Goal: Task Accomplishment & Management: Use online tool/utility

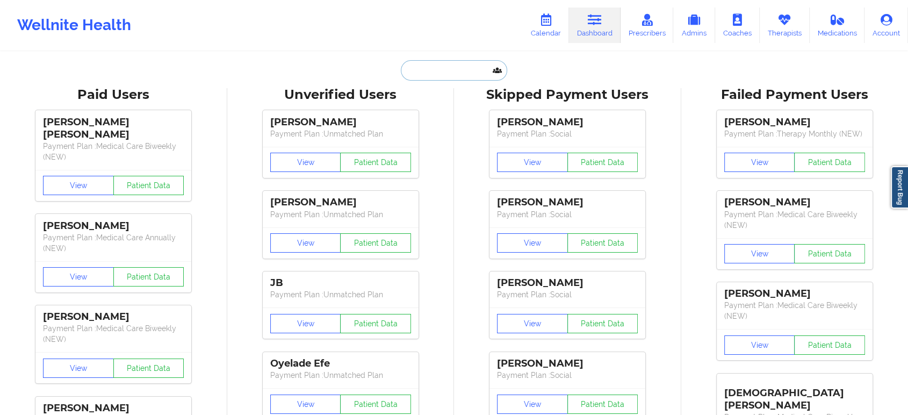
click at [458, 63] on input "text" at bounding box center [454, 70] width 106 height 20
paste input "[EMAIL_ADDRESS][DOMAIN_NAME]"
type input "[EMAIL_ADDRESS][DOMAIN_NAME]"
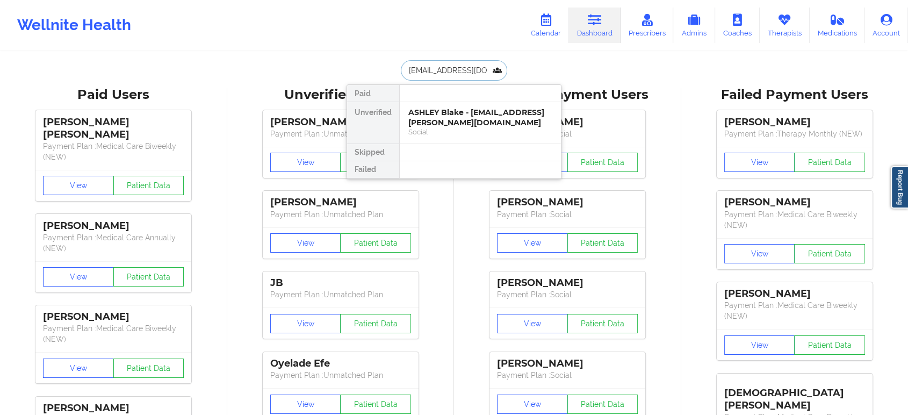
scroll to position [0, 4]
click at [462, 119] on div "[PERSON_NAME] - [EMAIL_ADDRESS][DOMAIN_NAME]" at bounding box center [480, 117] width 144 height 20
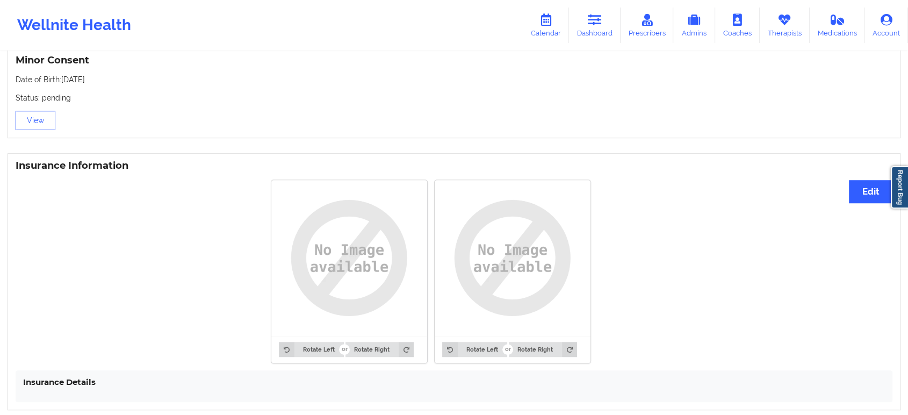
scroll to position [722, 0]
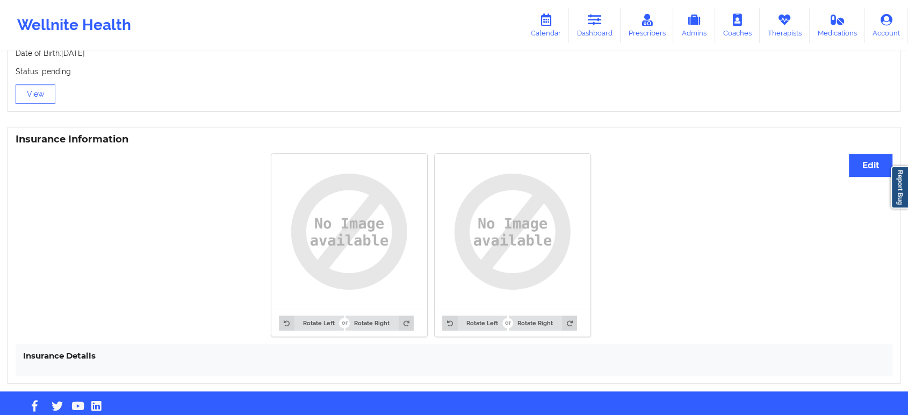
click at [254, 128] on div "Insurance Information Edit Rotate Left Rotate Right Rotate Left Rotate Right In…" at bounding box center [454, 255] width 908 height 272
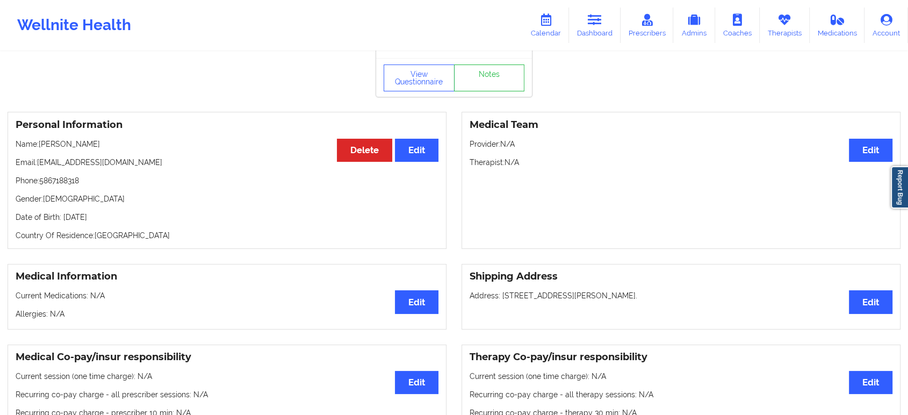
scroll to position [0, 0]
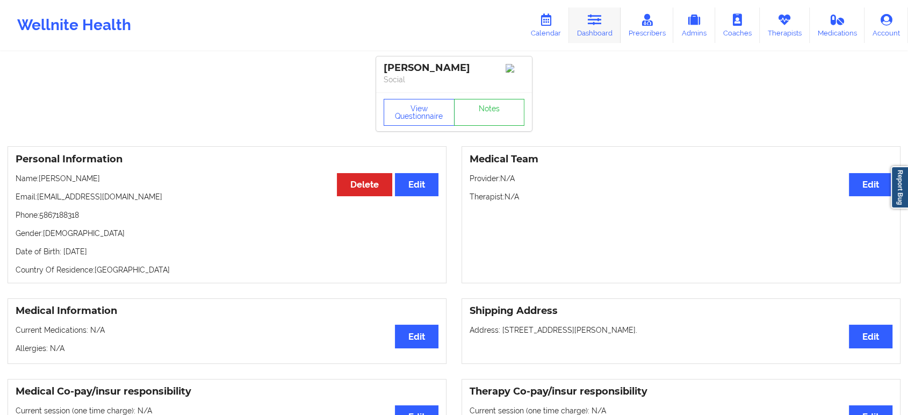
click at [613, 28] on link "Dashboard" at bounding box center [595, 25] width 52 height 35
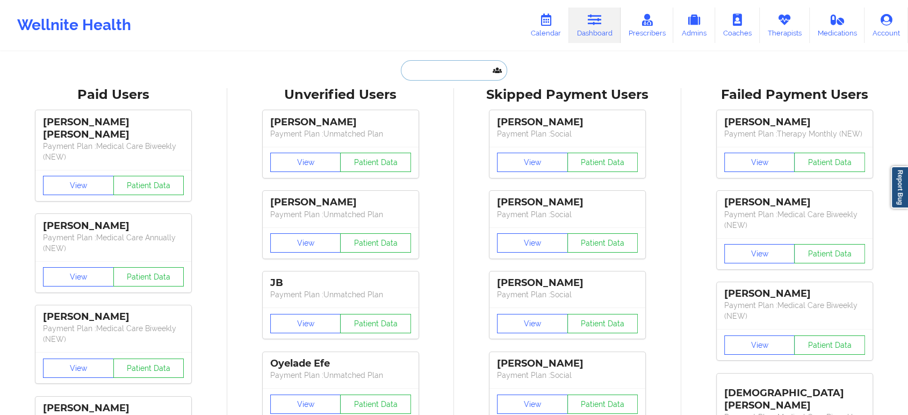
click at [444, 70] on input "text" at bounding box center [454, 70] width 106 height 20
paste input "emilidia@cisco.com"
type input "emilidia@cisco.com"
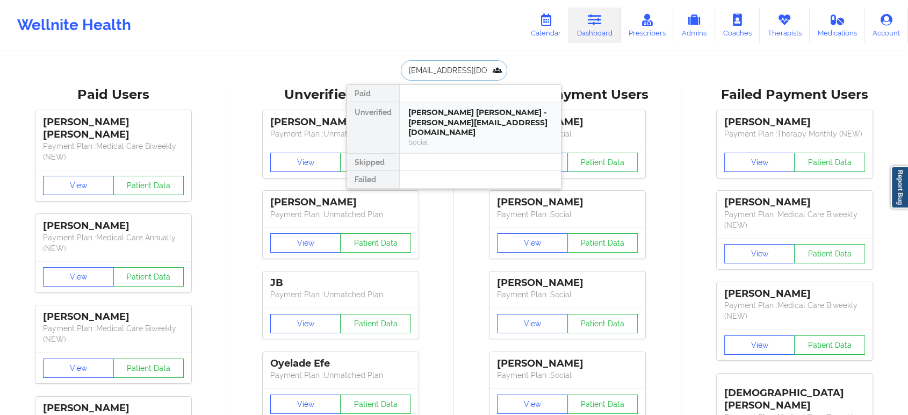
click at [465, 118] on div "Maria Emilia Diaz Luengo - emilidia@cisco.com" at bounding box center [480, 122] width 144 height 30
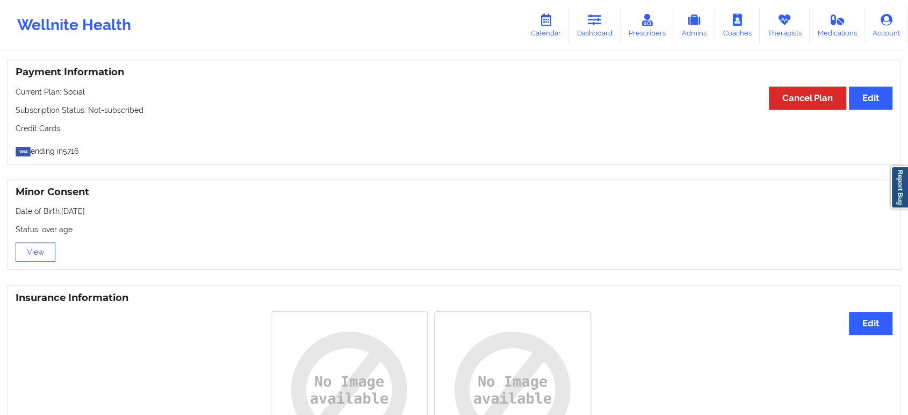
scroll to position [429, 0]
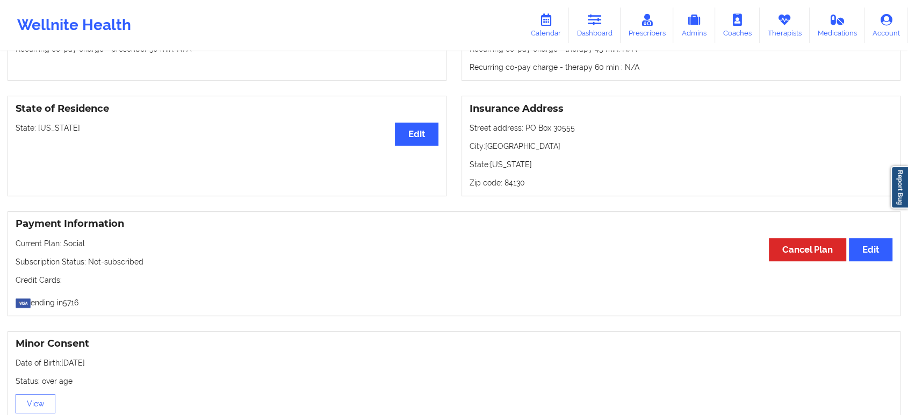
click at [55, 125] on p "State: California" at bounding box center [227, 128] width 423 height 11
copy p "California"
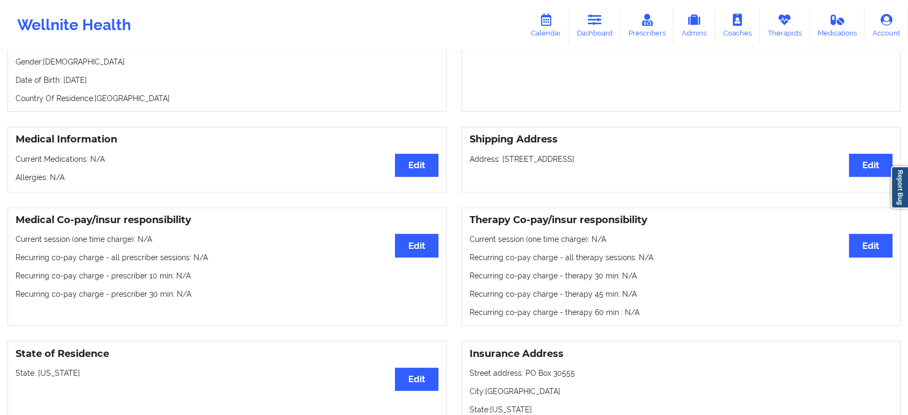
scroll to position [0, 0]
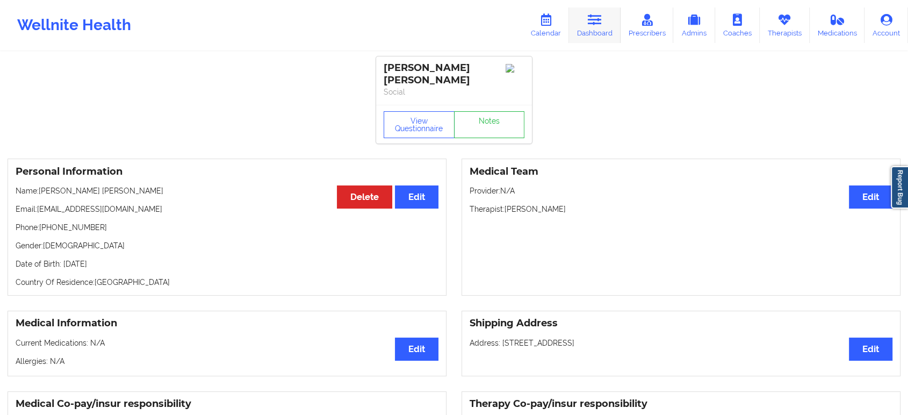
click at [605, 12] on link "Dashboard" at bounding box center [595, 25] width 52 height 35
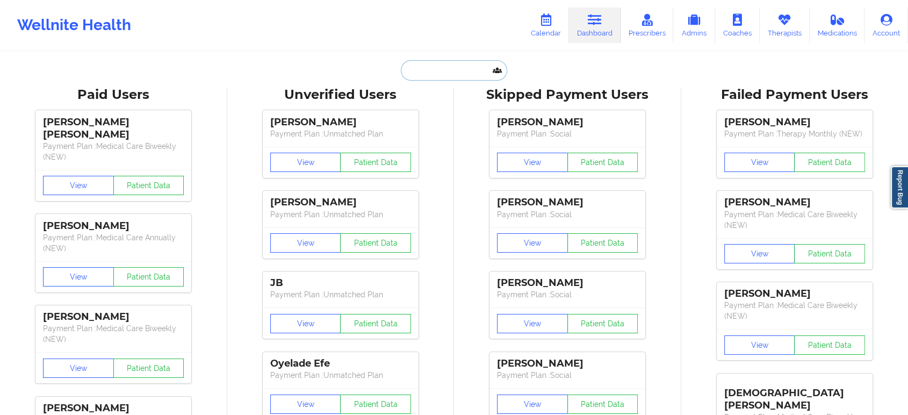
click at [432, 70] on input "text" at bounding box center [454, 70] width 106 height 20
paste input "michael.e.dickson@lmco.com"
type input "michael.e.dickson@lmco.com"
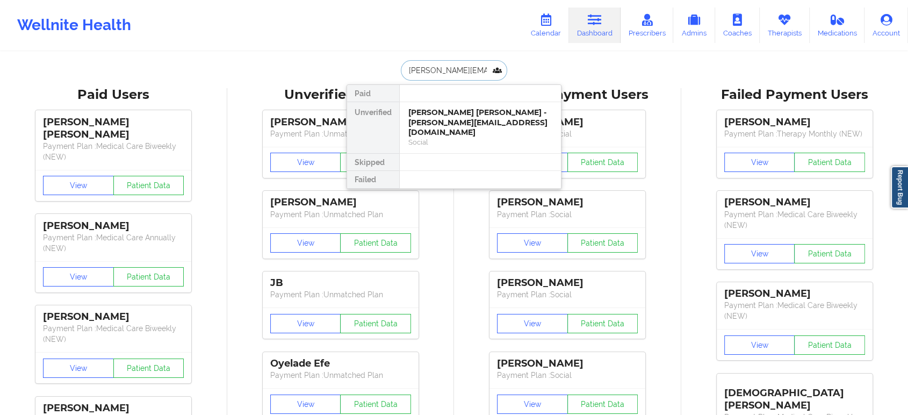
scroll to position [0, 18]
click at [470, 126] on div "Michael Dickson - michael.e.dickson@lmco.com" at bounding box center [480, 122] width 144 height 30
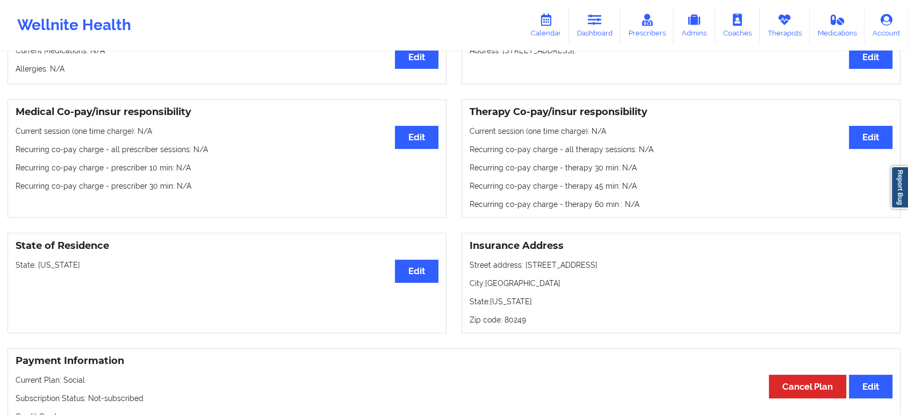
scroll to position [374, 0]
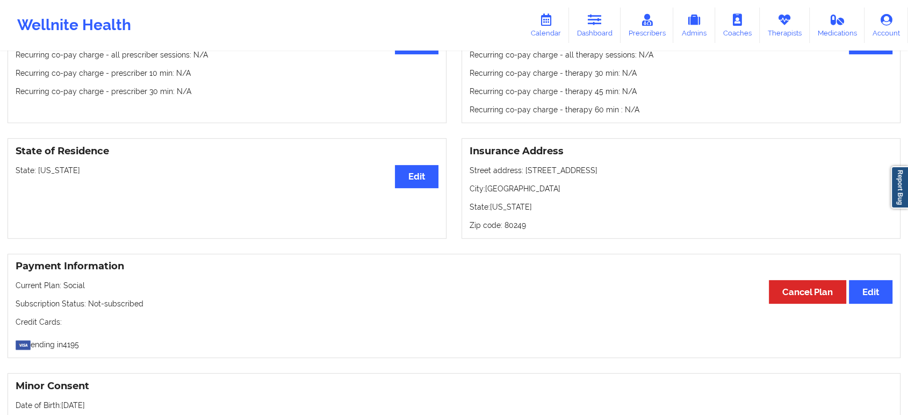
click at [51, 175] on p "State: Colorado" at bounding box center [227, 170] width 423 height 11
copy p "Colorado"
click at [608, 24] on link "Dashboard" at bounding box center [595, 25] width 52 height 35
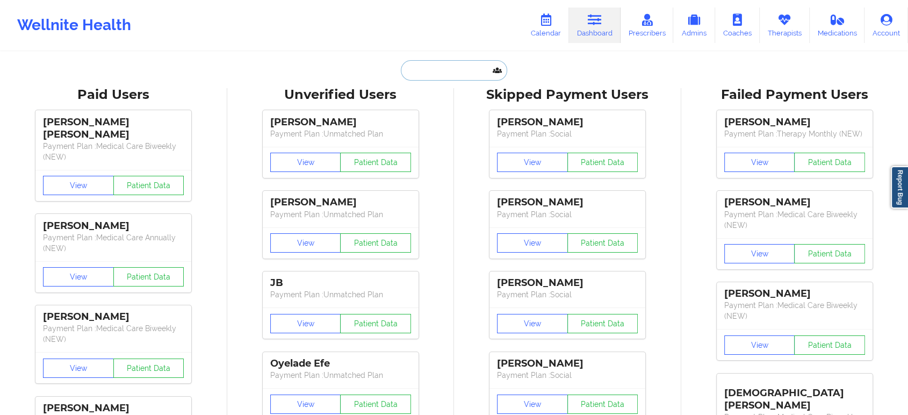
click at [455, 68] on input "text" at bounding box center [454, 70] width 106 height 20
paste input "Aman Nemitz"
type input "Aman Nemitz"
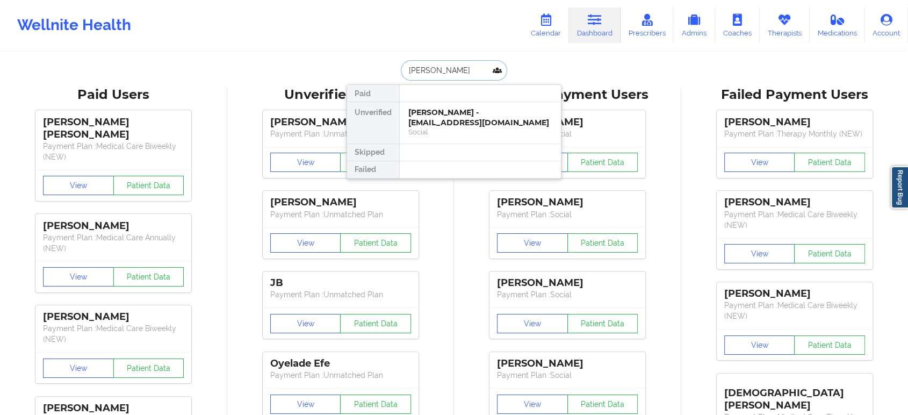
click at [439, 117] on div "Aman Nemitz - asinghnemitz@gmail.com" at bounding box center [480, 117] width 144 height 20
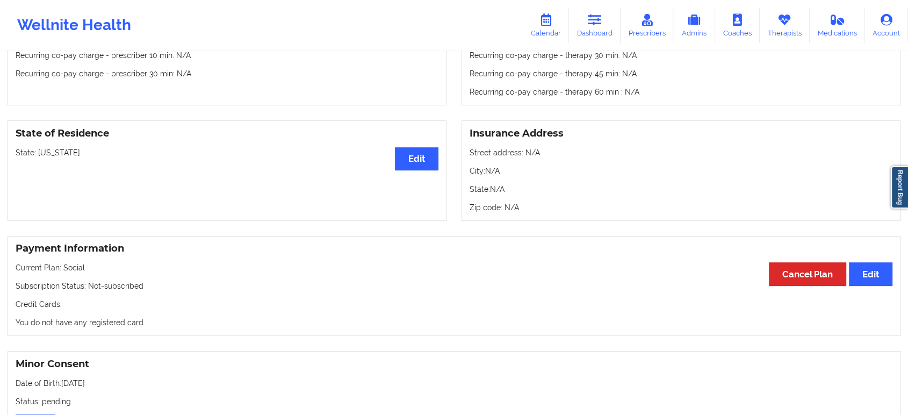
scroll to position [466, 0]
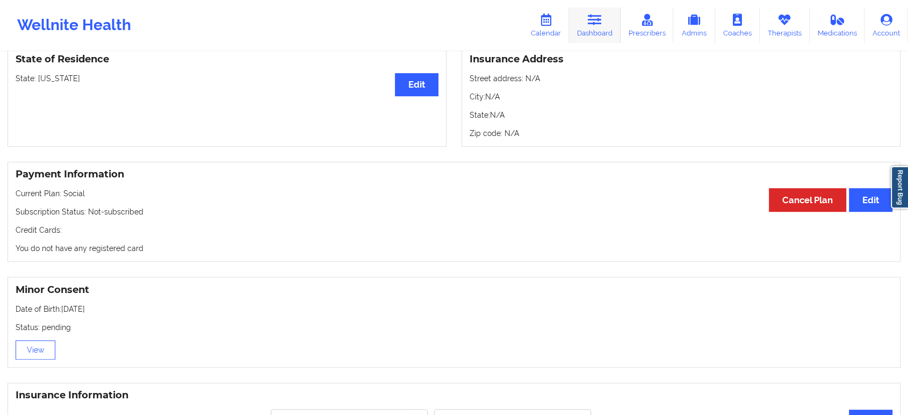
click at [600, 16] on icon at bounding box center [595, 20] width 14 height 12
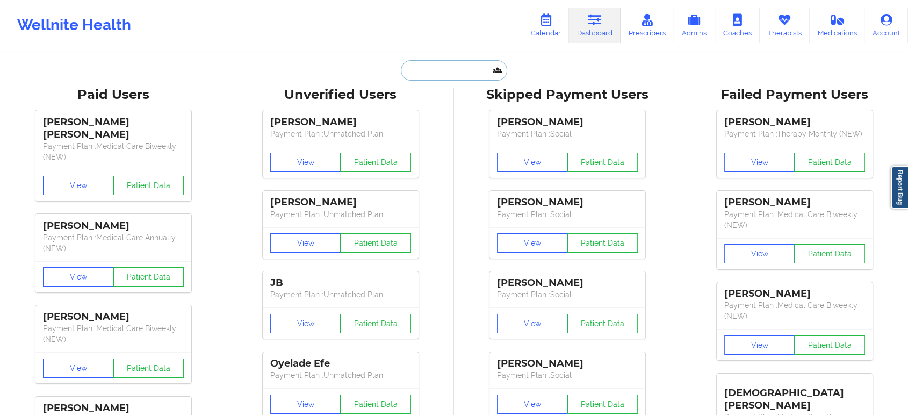
click at [472, 70] on input "text" at bounding box center [454, 70] width 106 height 20
paste input "scottgardell@gmail.com"
type input "scottgardell@gmail.com"
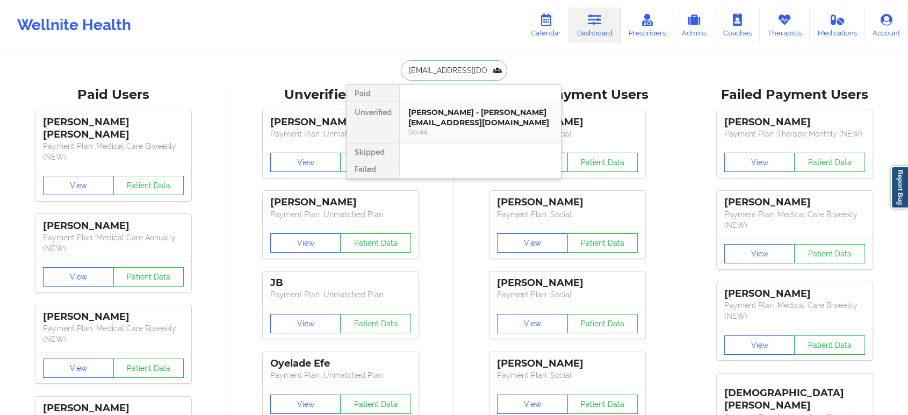
click at [471, 114] on div "SCOTT GARDELL - scottgardell@gmail.com" at bounding box center [480, 117] width 144 height 20
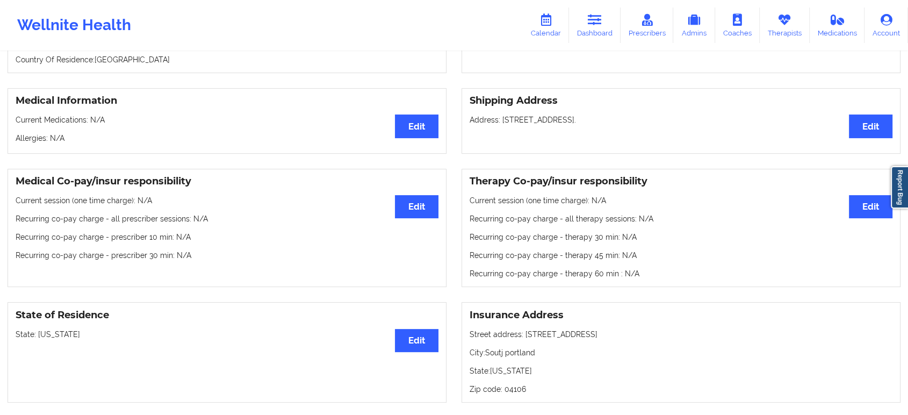
scroll to position [306, 0]
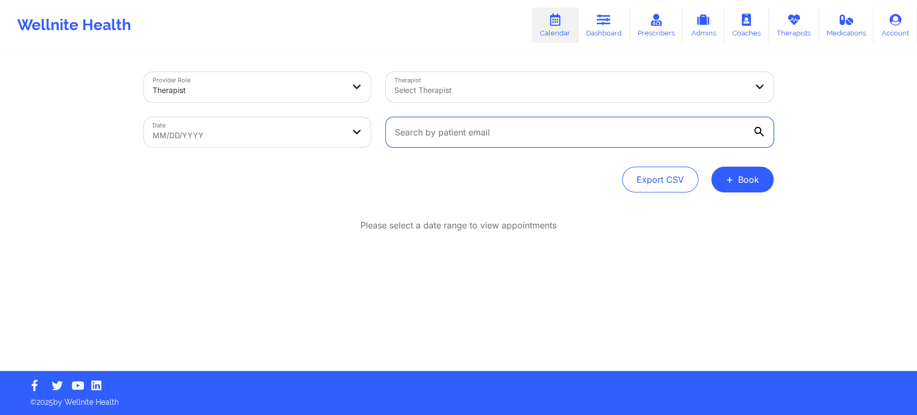
drag, startPoint x: 0, startPoint y: 0, endPoint x: 481, endPoint y: 131, distance: 498.4
click at [481, 131] on input "text" at bounding box center [580, 132] width 388 height 30
paste input "[EMAIL_ADDRESS][DOMAIN_NAME]"
type input "[EMAIL_ADDRESS][DOMAIN_NAME]"
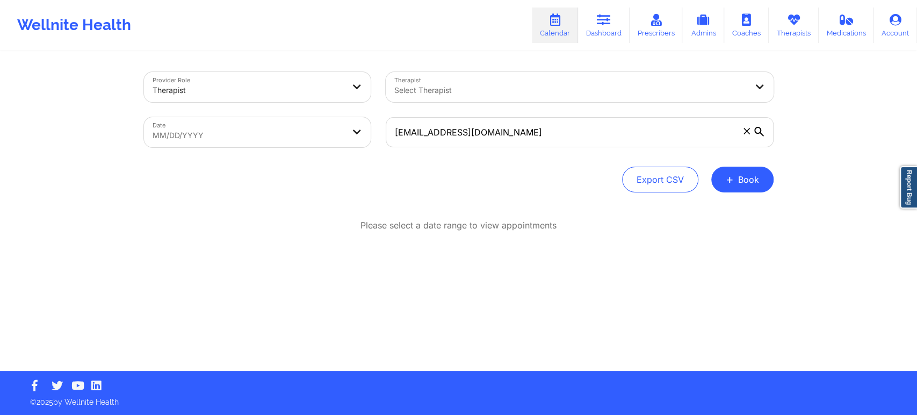
click at [324, 135] on body "Wellnite Health Calendar Dashboard Prescribers Admins Coaches Therapists Medica…" at bounding box center [458, 207] width 917 height 415
select select "2025-8"
select select "2025-9"
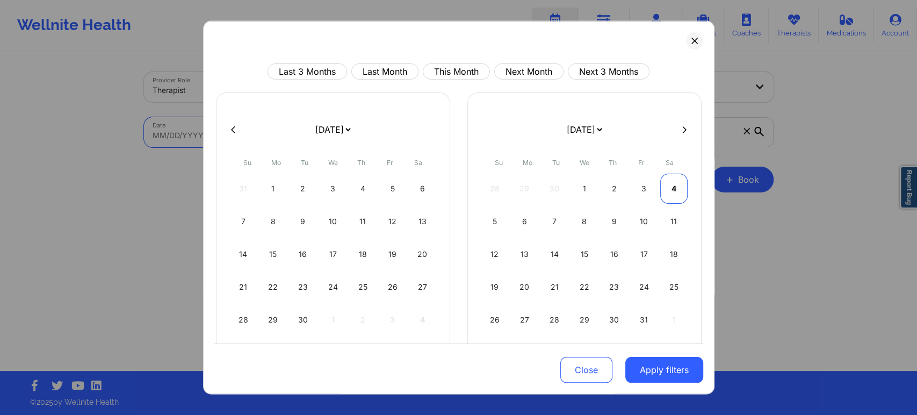
click at [675, 191] on div "4" at bounding box center [674, 189] width 27 height 30
select select "2025-9"
select select "2025-10"
select select "2025-9"
select select "2025-10"
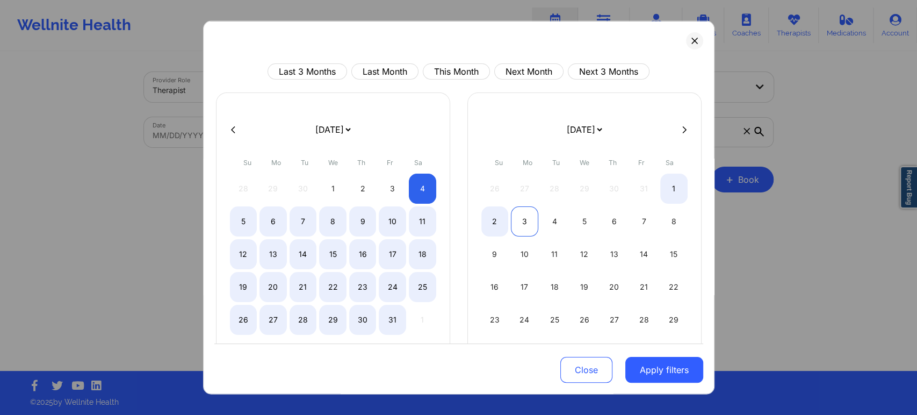
select select "2025-9"
select select "2025-10"
select select "2025-9"
select select "2025-10"
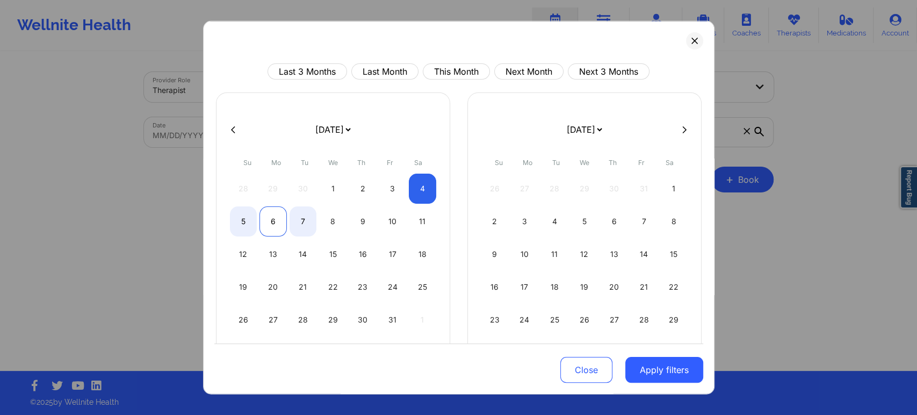
select select "2025-9"
select select "2025-10"
click at [270, 220] on div "6" at bounding box center [273, 221] width 27 height 30
select select "2025-9"
select select "2025-10"
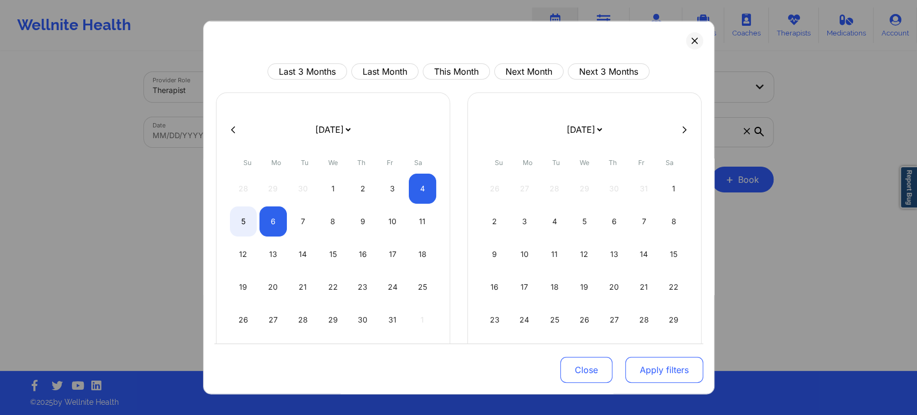
click at [673, 364] on button "Apply filters" at bounding box center [665, 370] width 78 height 26
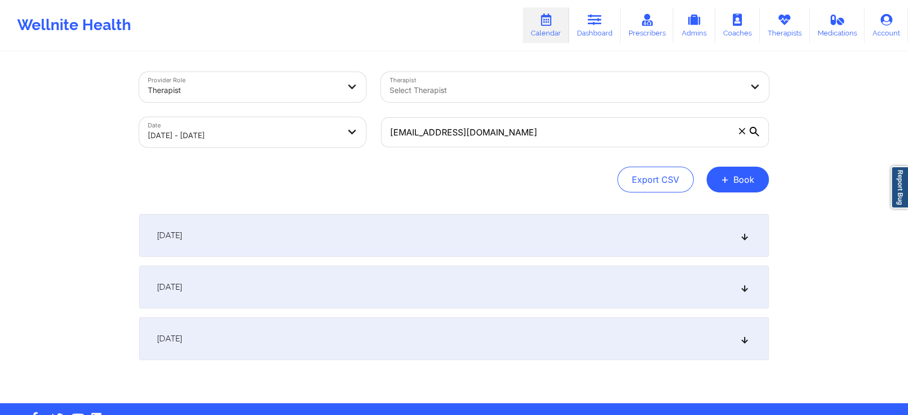
click at [670, 354] on div "October 6, 2025" at bounding box center [454, 338] width 630 height 43
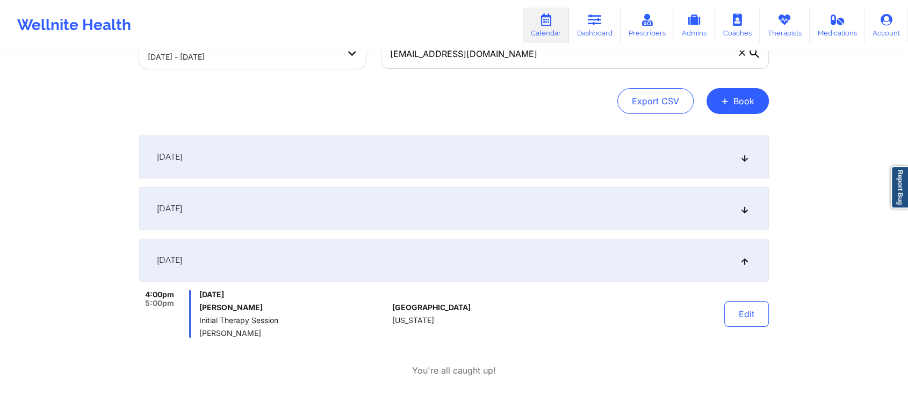
scroll to position [119, 0]
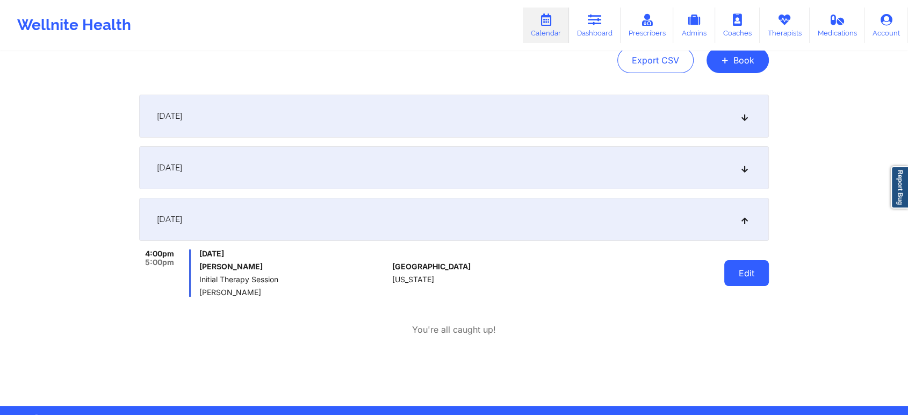
click at [752, 277] on button "Edit" at bounding box center [746, 273] width 45 height 26
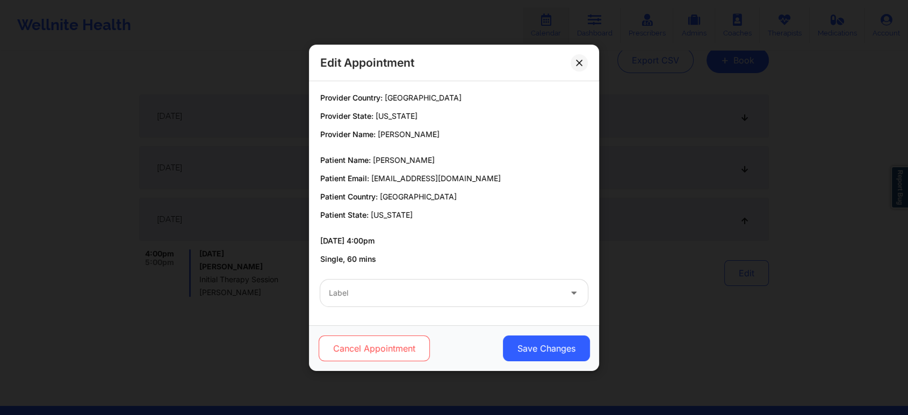
click at [378, 353] on button "Cancel Appointment" at bounding box center [374, 348] width 111 height 26
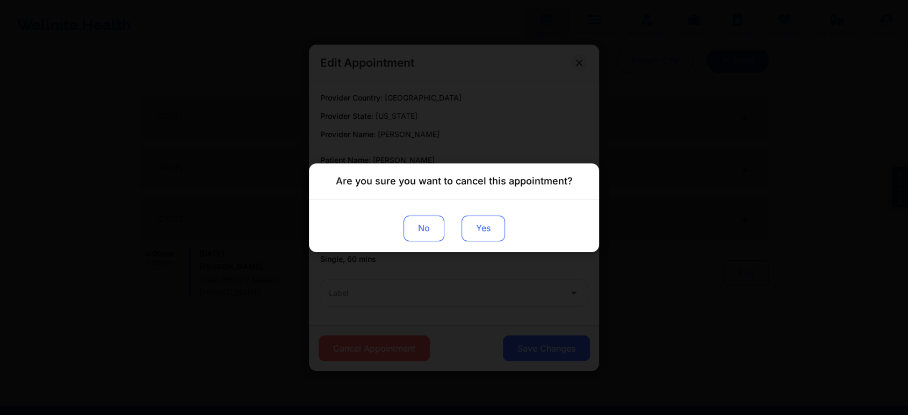
click at [485, 238] on button "Yes" at bounding box center [484, 228] width 44 height 26
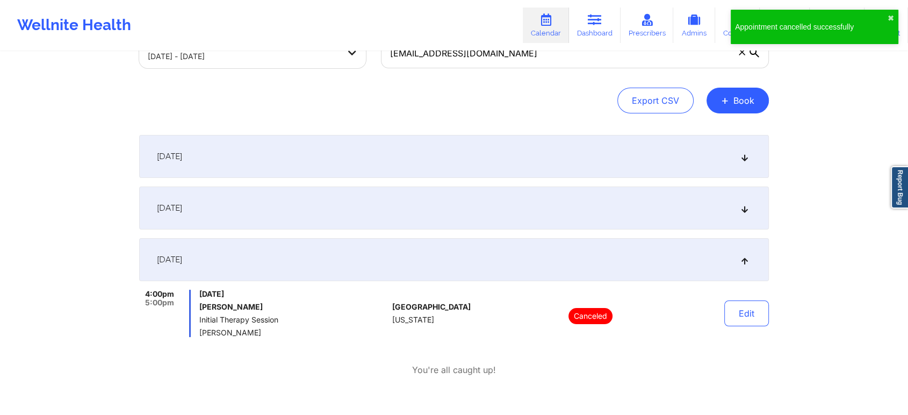
scroll to position [0, 0]
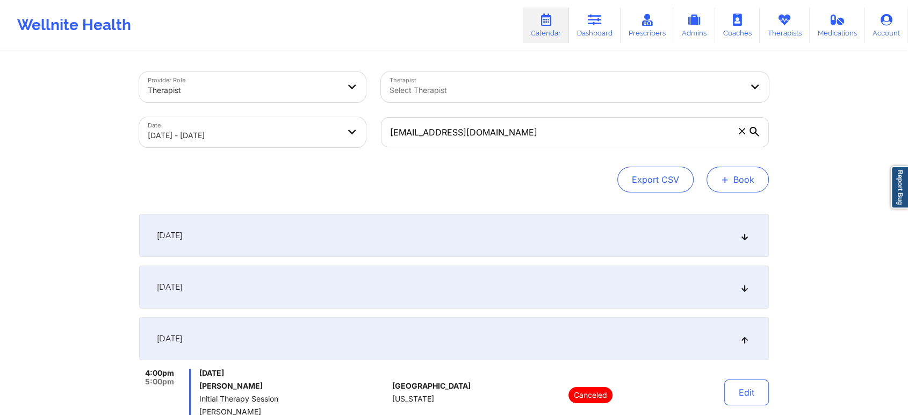
click at [738, 178] on button "+ Book" at bounding box center [738, 180] width 62 height 26
click at [739, 206] on button "Therapy Session" at bounding box center [720, 214] width 82 height 18
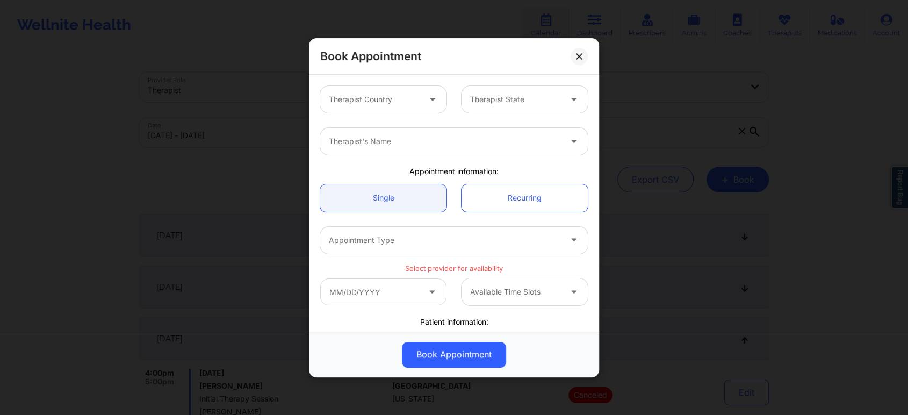
click at [427, 103] on div at bounding box center [433, 98] width 13 height 13
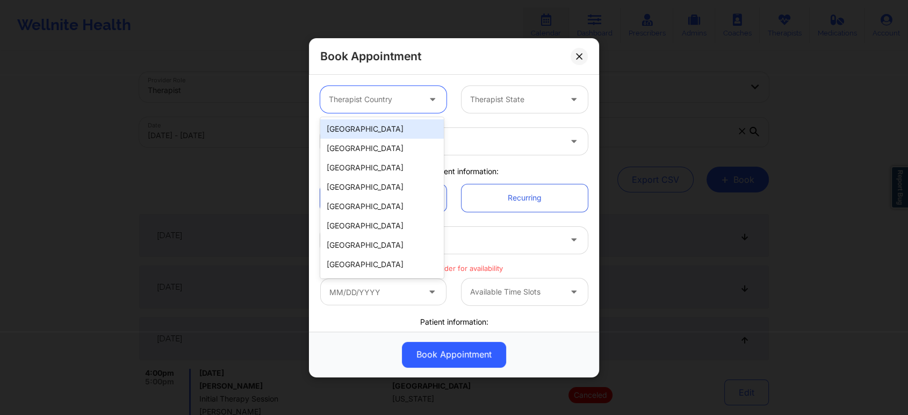
click at [410, 120] on div "[GEOGRAPHIC_DATA]" at bounding box center [382, 128] width 124 height 19
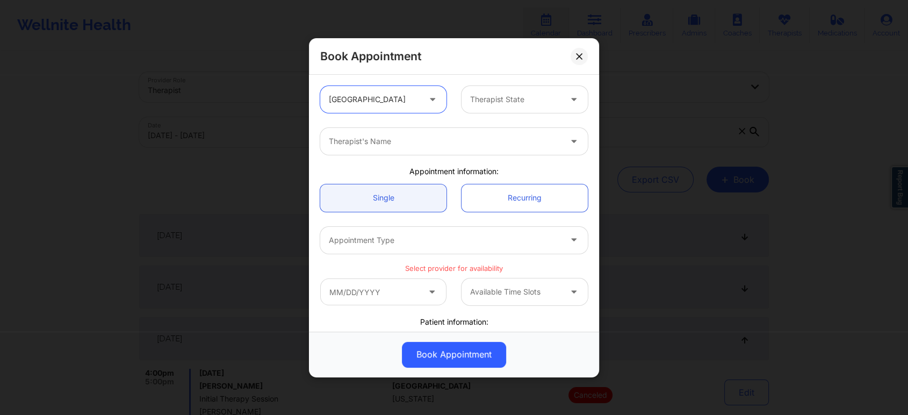
click at [563, 93] on div at bounding box center [575, 99] width 26 height 27
type input "tex"
click at [536, 128] on div "Texas" at bounding box center [521, 128] width 124 height 19
click at [531, 140] on div at bounding box center [445, 141] width 232 height 13
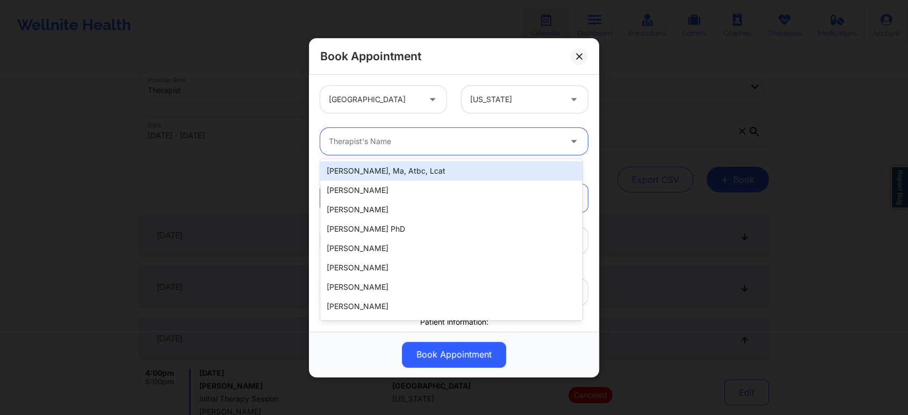
paste input "[PERSON_NAME] -"
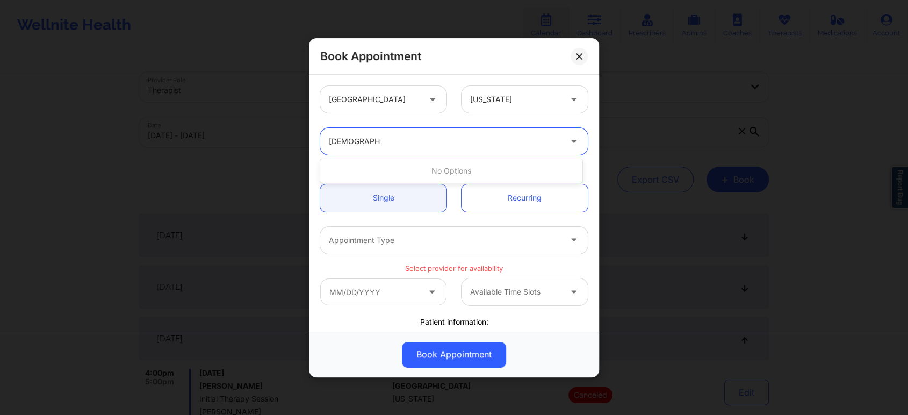
type input "[PERSON_NAME]"
click at [426, 144] on div at bounding box center [445, 141] width 232 height 13
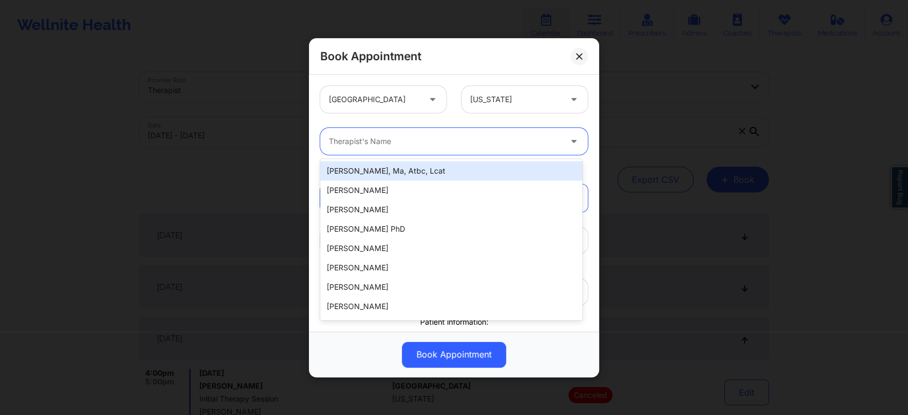
click at [426, 144] on div at bounding box center [445, 141] width 232 height 13
paste input "[PERSON_NAME] -"
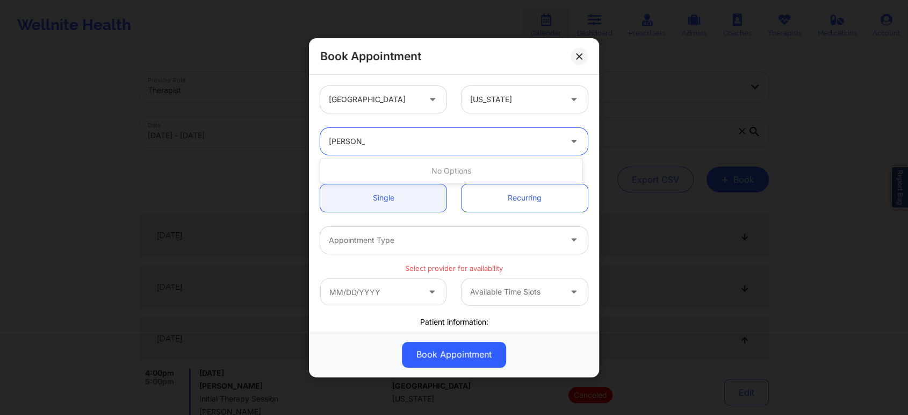
type input "[PERSON_NAME]"
click at [436, 144] on div at bounding box center [445, 141] width 232 height 13
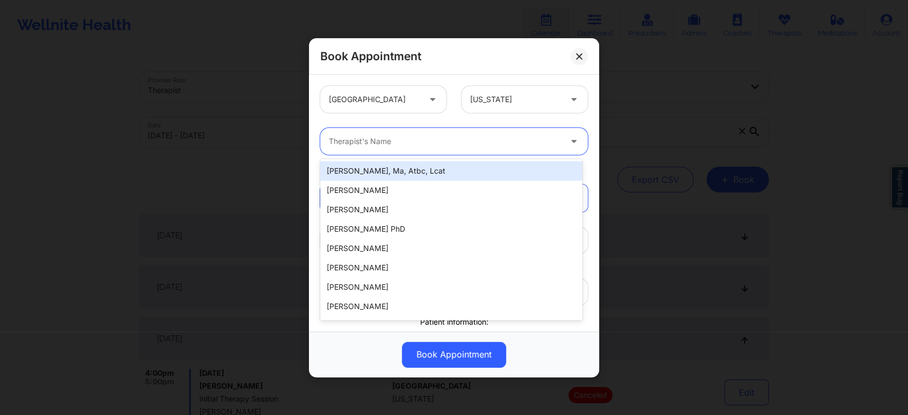
paste input "nelobethogu@yahoo.com"
type input "nelobethogu@yahoo.com"
click at [546, 99] on div at bounding box center [515, 99] width 91 height 13
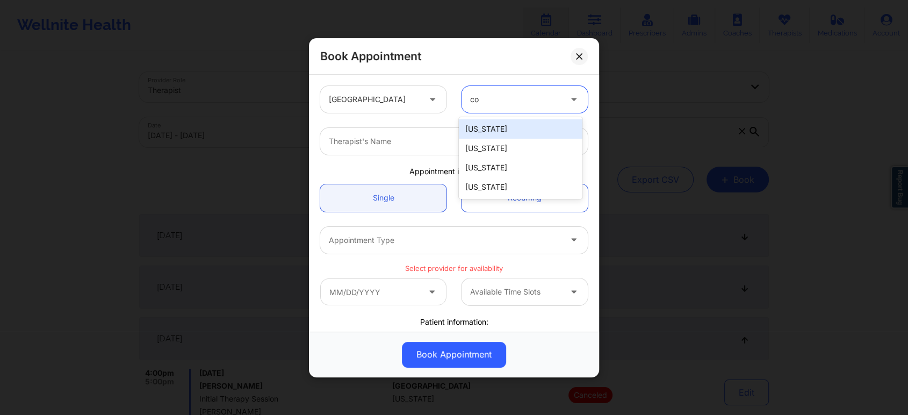
type input "col"
click at [506, 126] on div "Colorado" at bounding box center [521, 128] width 124 height 19
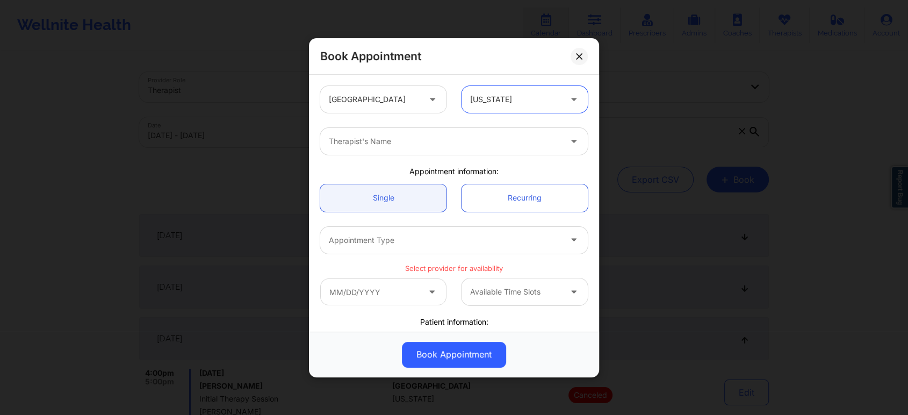
click at [459, 145] on div at bounding box center [445, 141] width 232 height 13
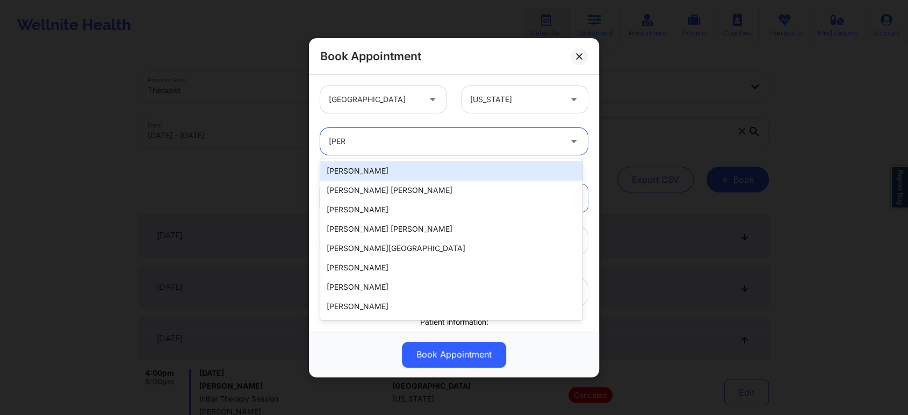
type input "fran"
click at [454, 133] on div "Therapist's Name" at bounding box center [441, 141] width 242 height 27
paste input "Ogu"
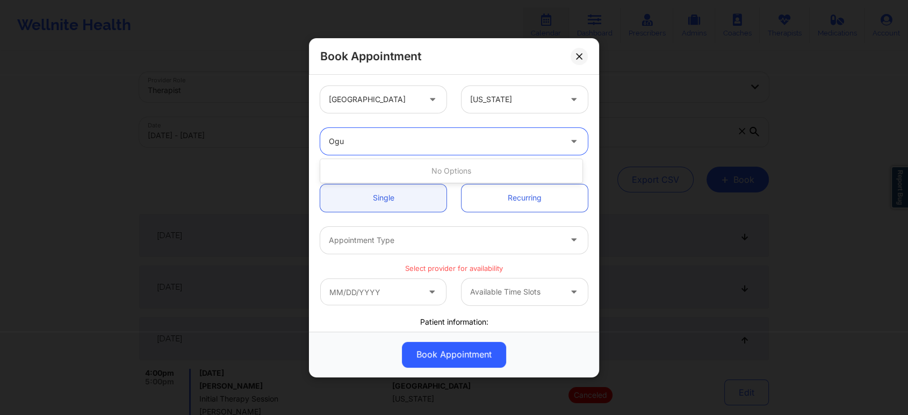
type input "Ogu"
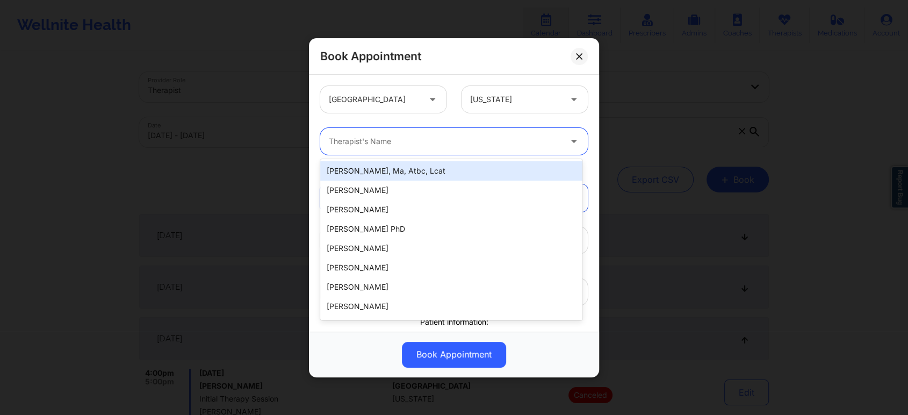
click at [511, 102] on div at bounding box center [515, 99] width 91 height 13
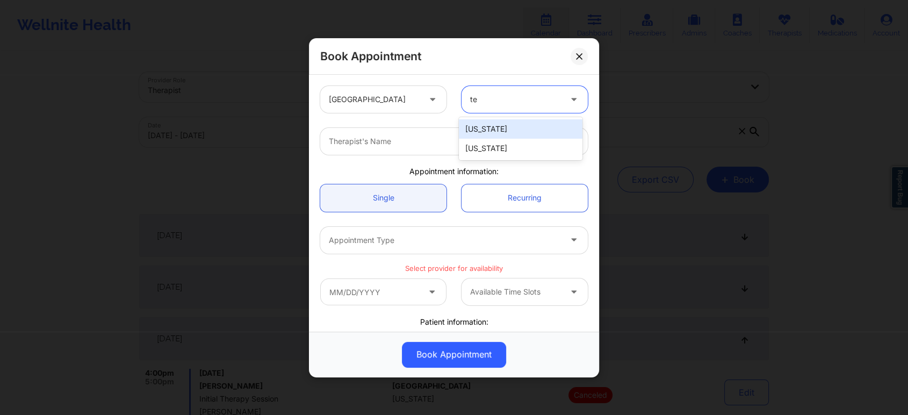
type input "tex"
click at [504, 126] on div "Texas" at bounding box center [521, 128] width 124 height 19
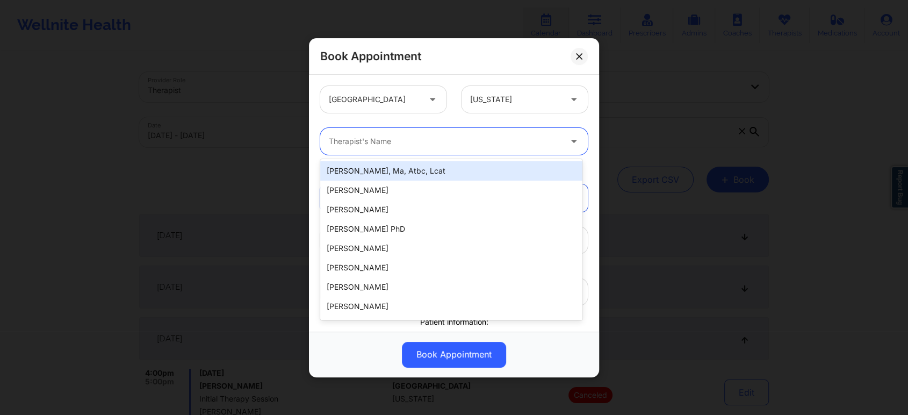
click at [493, 145] on div at bounding box center [445, 141] width 232 height 13
paste input "Ogu"
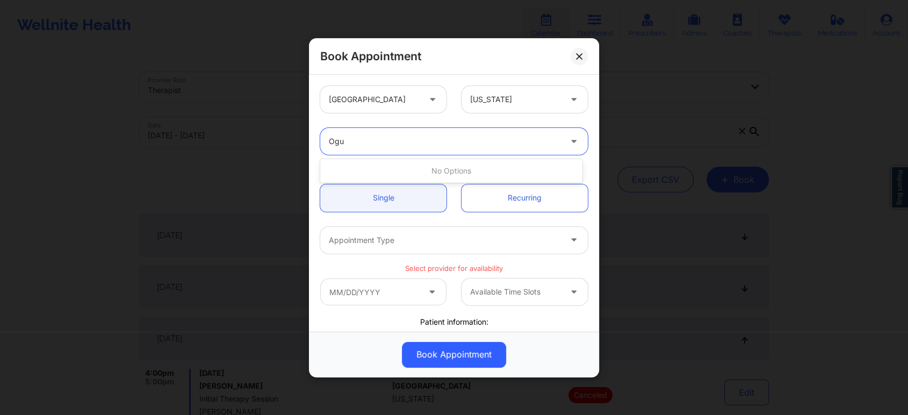
type input "Ogu"
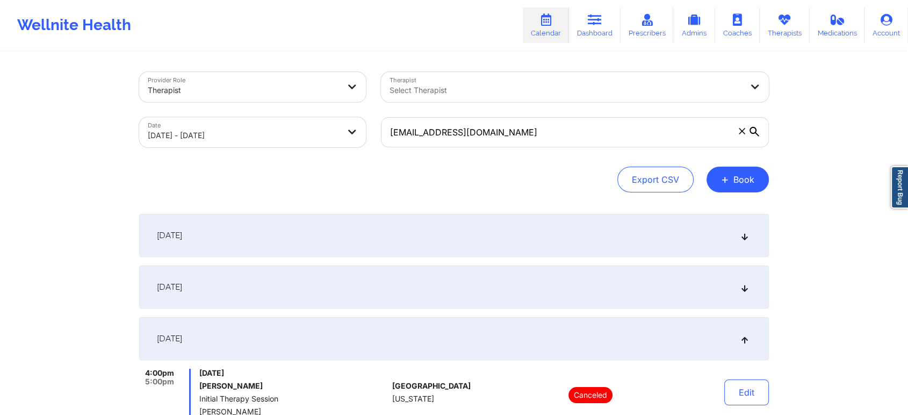
click at [559, 23] on link "Calendar" at bounding box center [546, 25] width 46 height 35
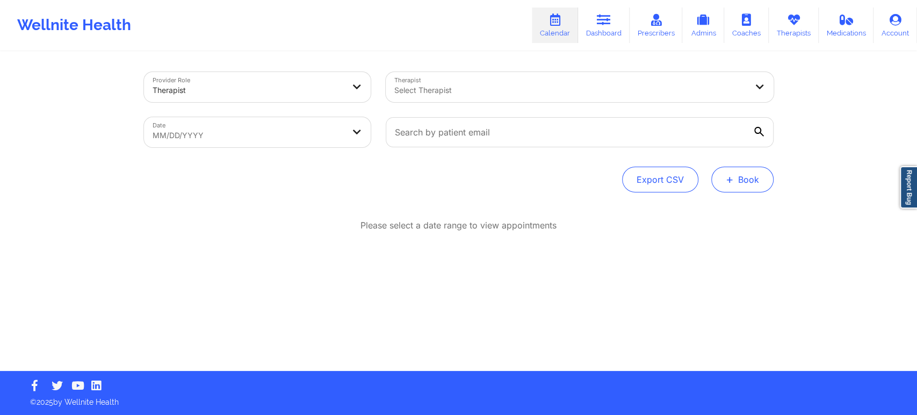
click at [744, 167] on button "+ Book" at bounding box center [743, 180] width 62 height 26
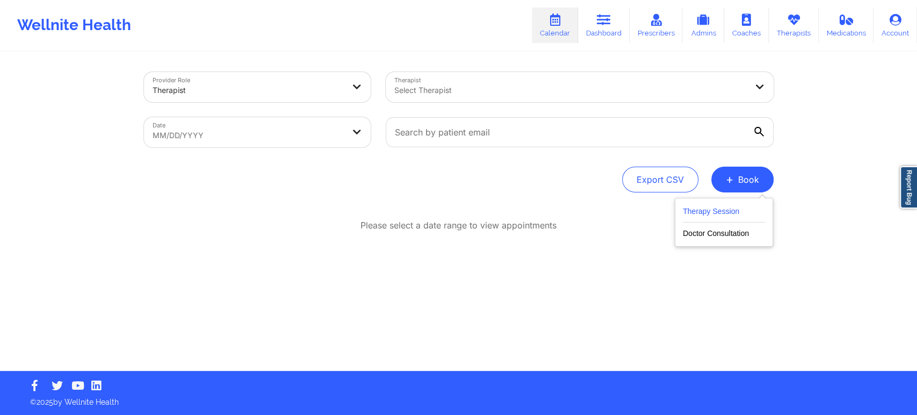
click at [735, 212] on button "Therapy Session" at bounding box center [724, 214] width 82 height 18
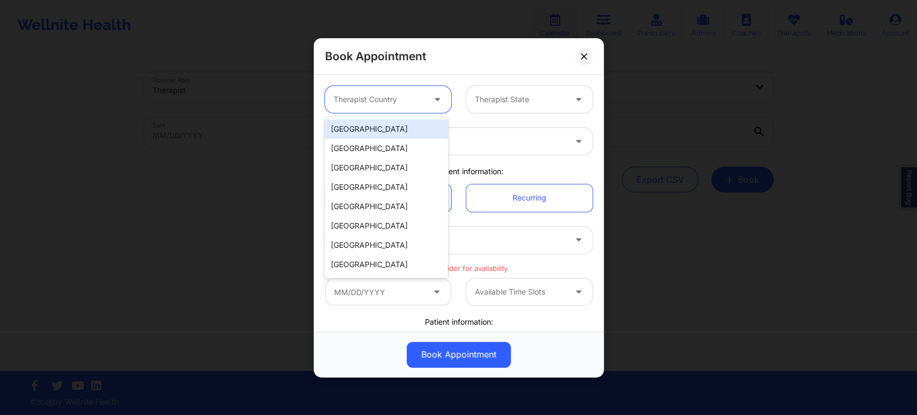
click at [427, 104] on div at bounding box center [439, 99] width 26 height 27
click at [405, 124] on div "[GEOGRAPHIC_DATA]" at bounding box center [387, 128] width 124 height 19
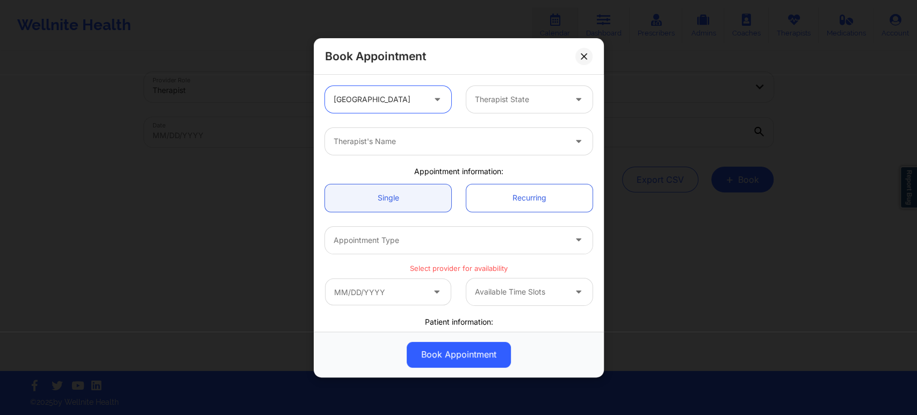
click at [491, 98] on div at bounding box center [520, 99] width 91 height 13
click at [585, 60] on button at bounding box center [584, 55] width 17 height 17
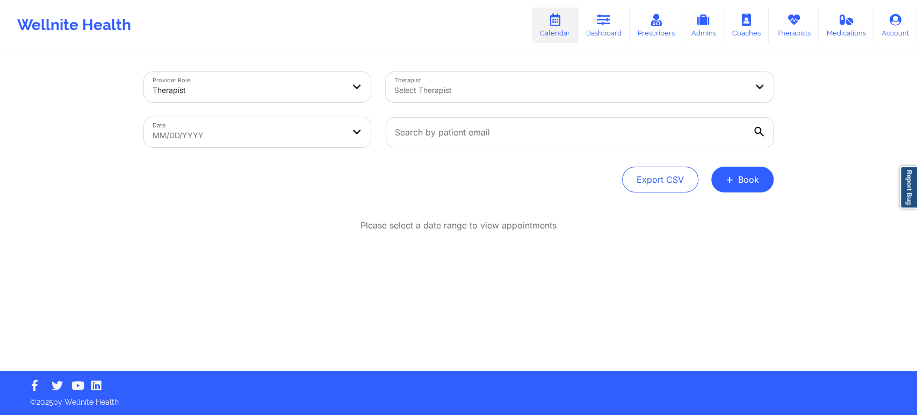
click at [485, 90] on div at bounding box center [570, 90] width 353 height 13
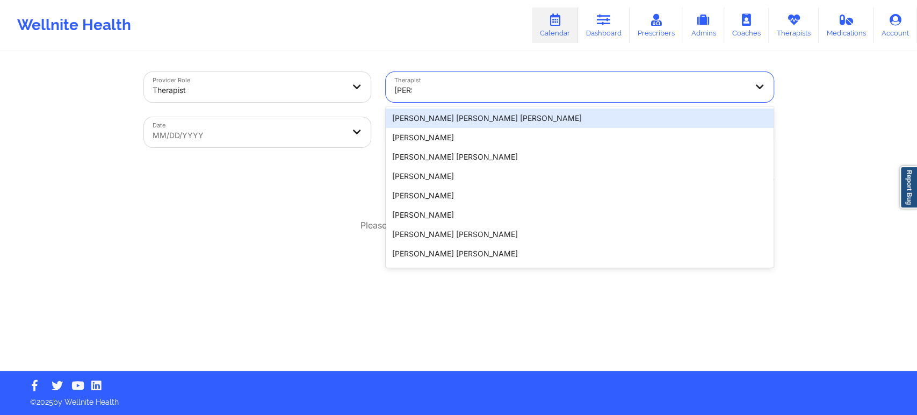
type input "cherm"
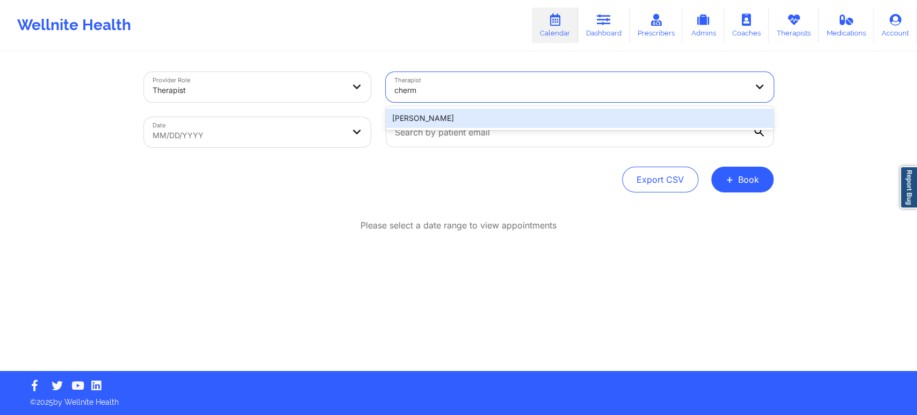
click at [453, 122] on div "Chermora Johnson" at bounding box center [580, 118] width 388 height 19
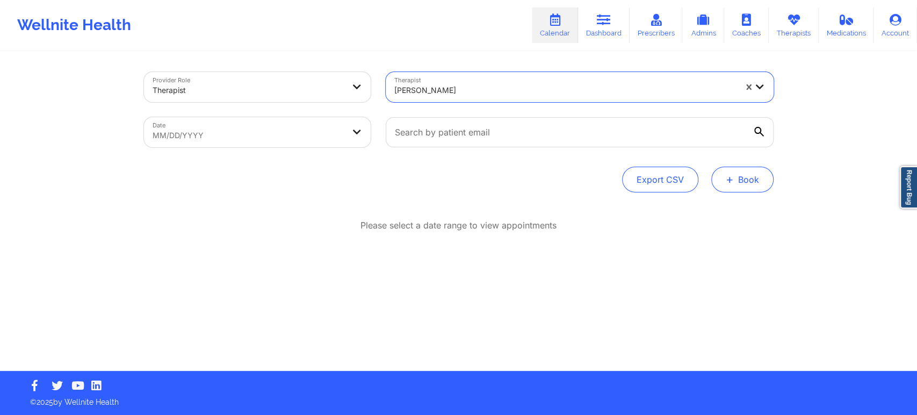
click at [750, 175] on button "+ Book" at bounding box center [743, 180] width 62 height 26
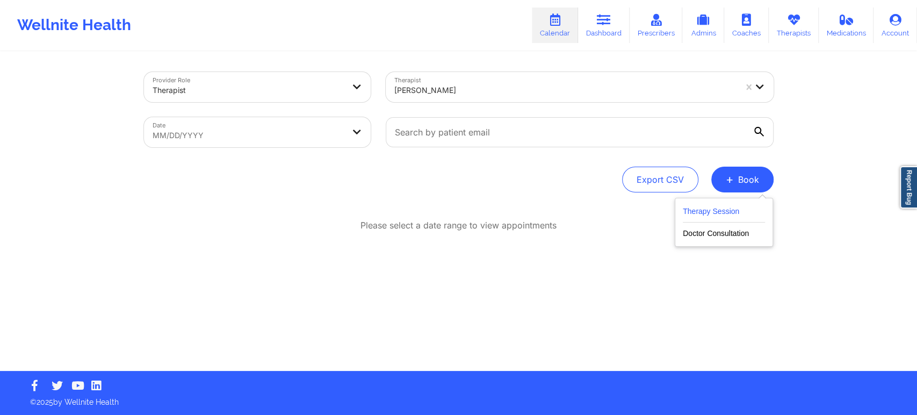
click at [732, 210] on button "Therapy Session" at bounding box center [724, 214] width 82 height 18
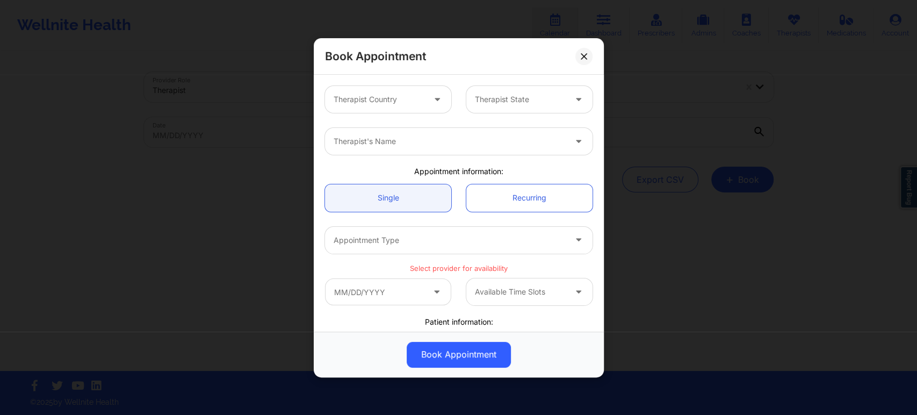
click at [404, 98] on div at bounding box center [379, 99] width 91 height 13
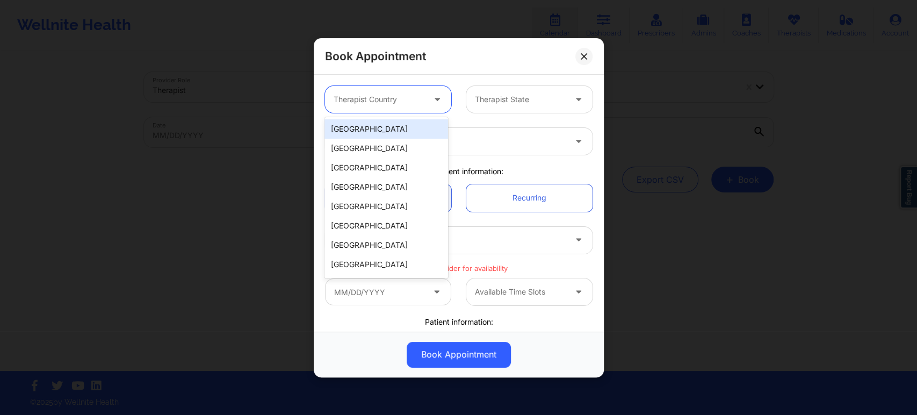
click at [390, 132] on div "[GEOGRAPHIC_DATA]" at bounding box center [387, 128] width 124 height 19
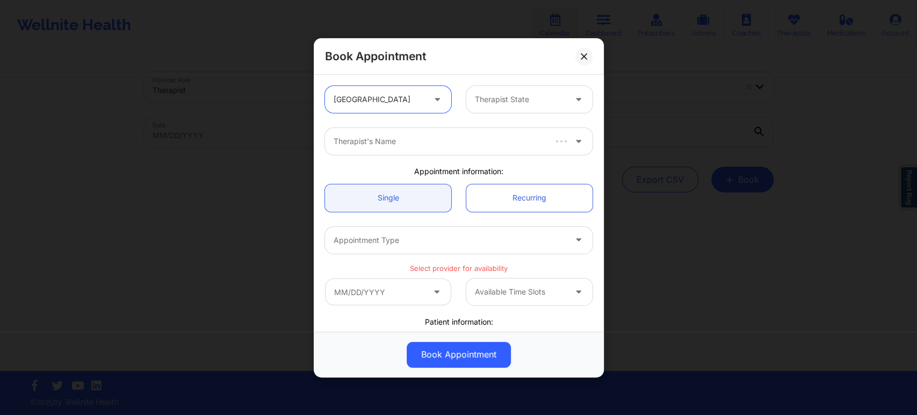
click at [512, 102] on div at bounding box center [520, 99] width 91 height 13
type input "flo"
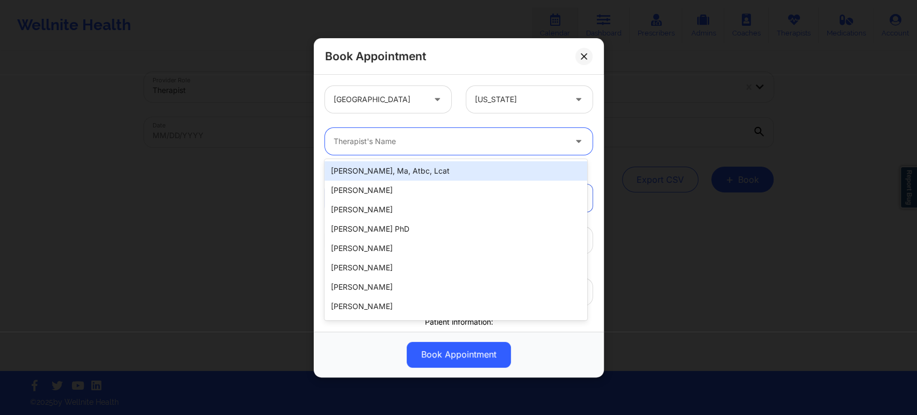
click at [537, 153] on div "Therapist's Name" at bounding box center [446, 141] width 242 height 27
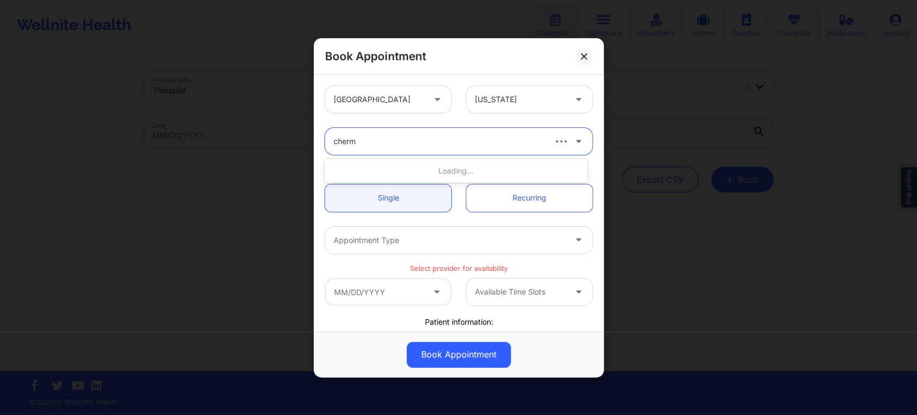
type input "chermo"
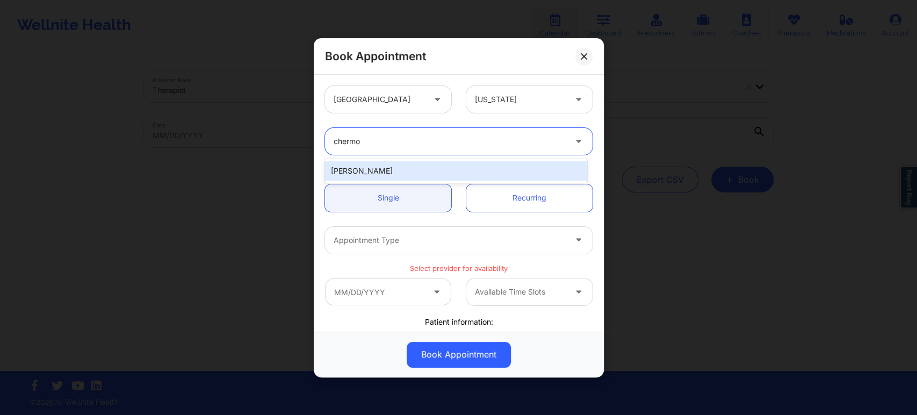
click at [428, 168] on div "Chermora Johnson" at bounding box center [456, 170] width 262 height 19
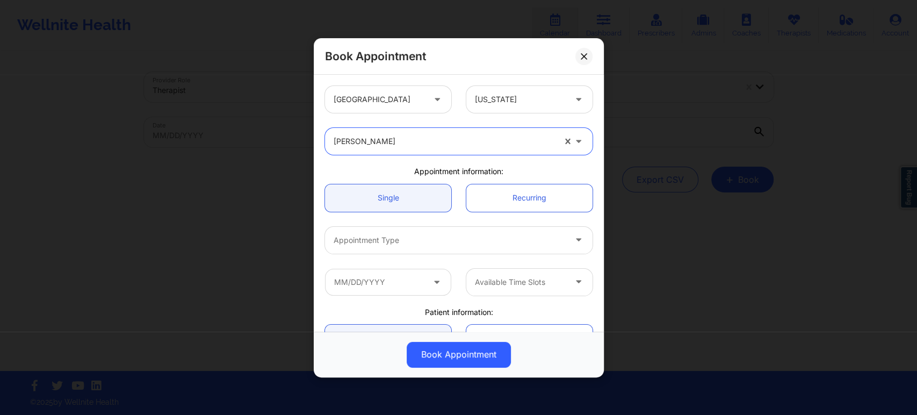
click at [458, 245] on div at bounding box center [450, 240] width 232 height 13
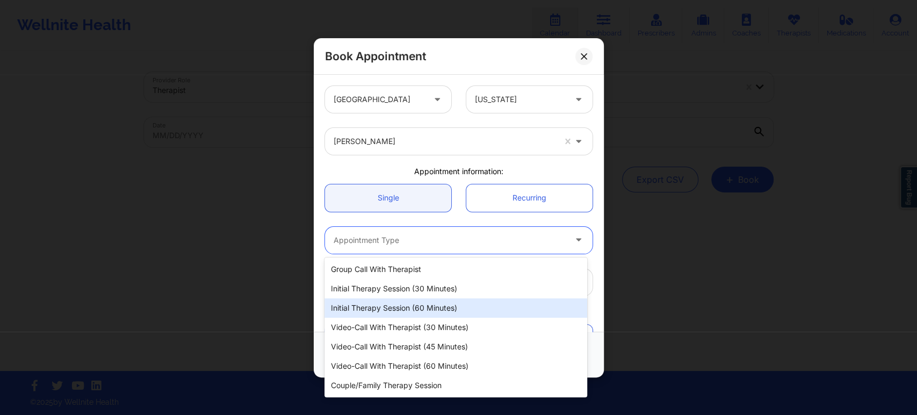
click at [448, 311] on div "Initial Therapy Session (60 minutes)" at bounding box center [456, 307] width 262 height 19
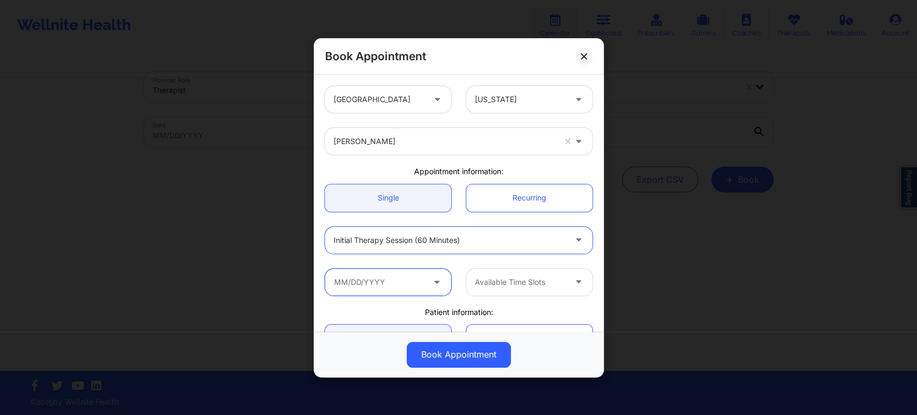
click at [428, 280] on input "text" at bounding box center [388, 281] width 126 height 27
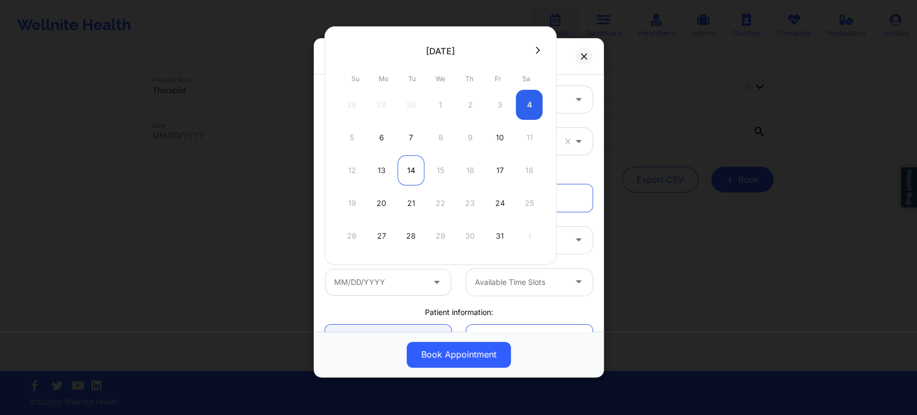
click at [413, 171] on div "14" at bounding box center [411, 170] width 27 height 30
type input "10/14/2025"
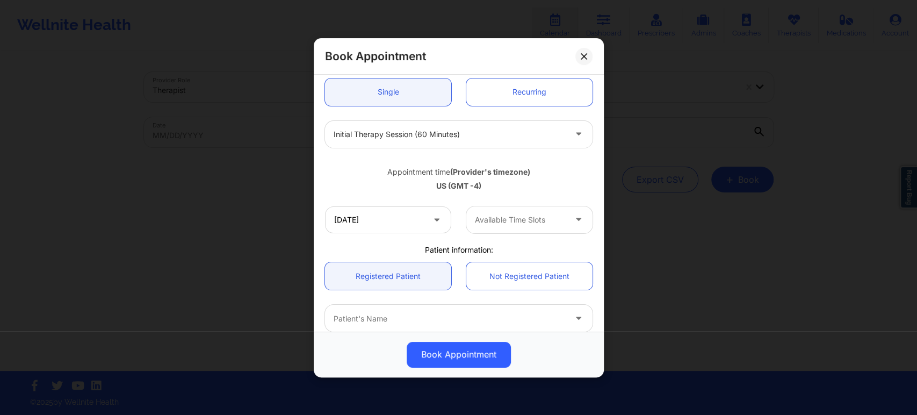
scroll to position [119, 0]
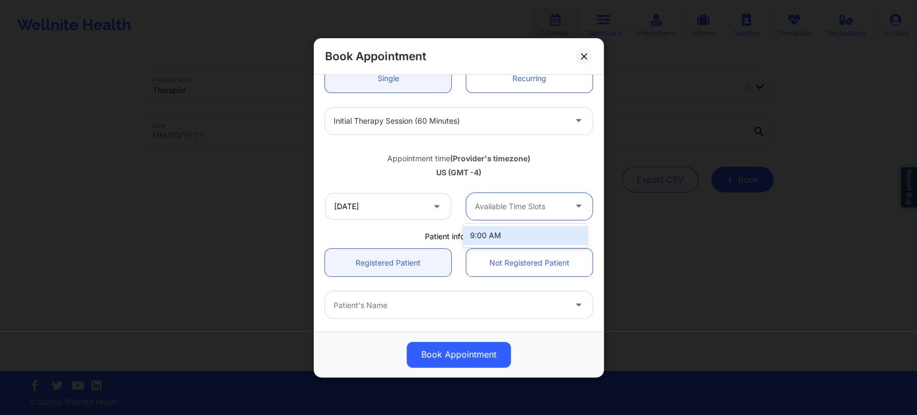
click at [577, 219] on div at bounding box center [580, 205] width 26 height 27
click at [501, 235] on div "9:00 AM" at bounding box center [525, 235] width 124 height 19
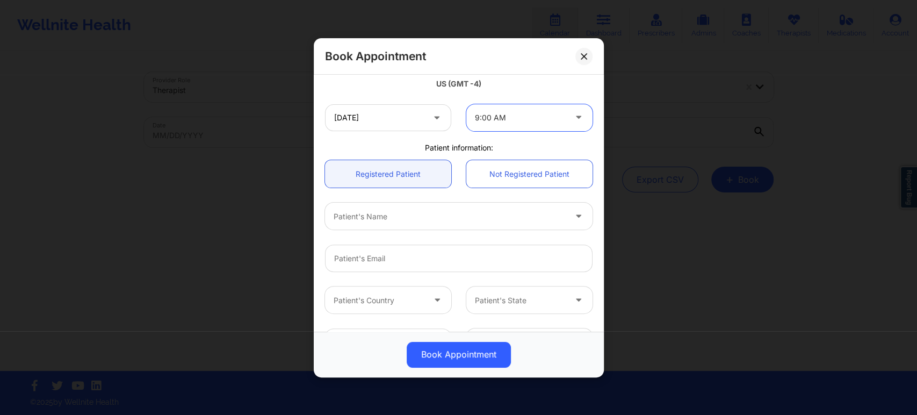
scroll to position [239, 0]
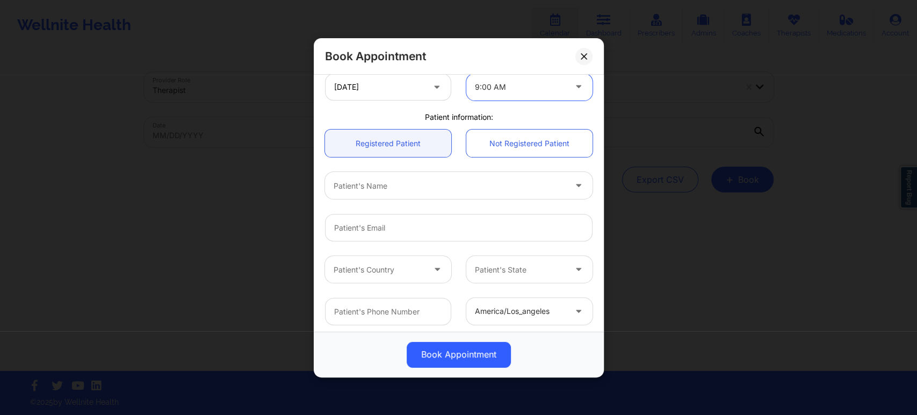
click at [496, 195] on div "Patient's Name" at bounding box center [446, 185] width 242 height 27
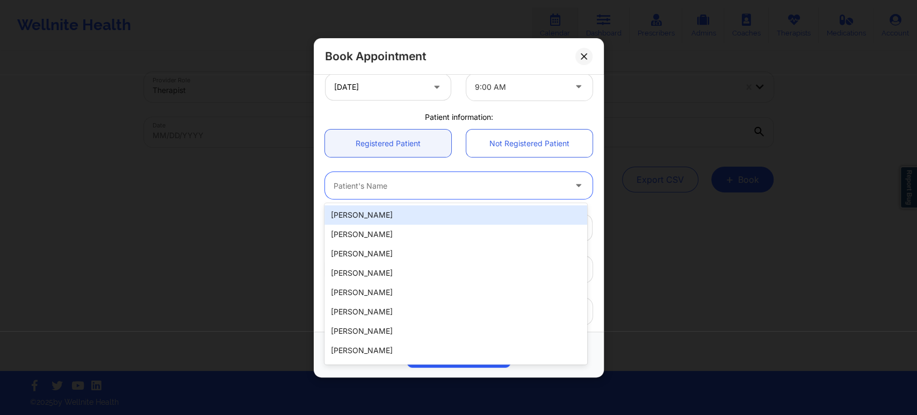
paste input "[EMAIL_ADDRESS][DOMAIN_NAME]"
type input "[EMAIL_ADDRESS][DOMAIN_NAME]"
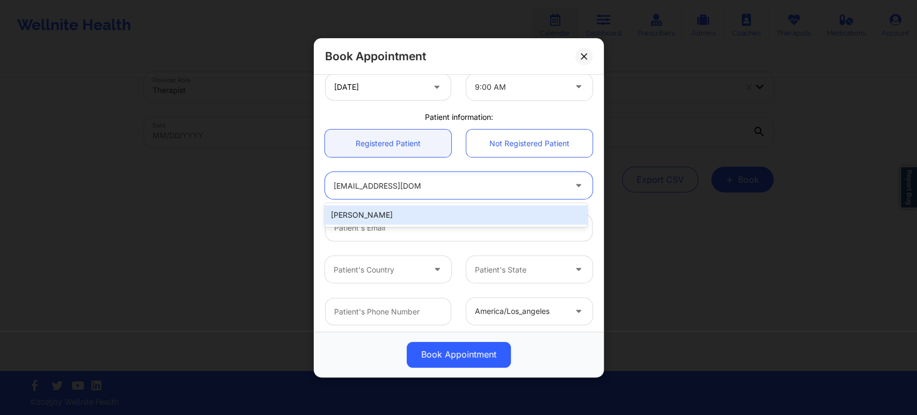
click at [446, 211] on div "[PERSON_NAME]" at bounding box center [456, 214] width 262 height 19
type input "[EMAIL_ADDRESS][DOMAIN_NAME]"
type input "7817712205"
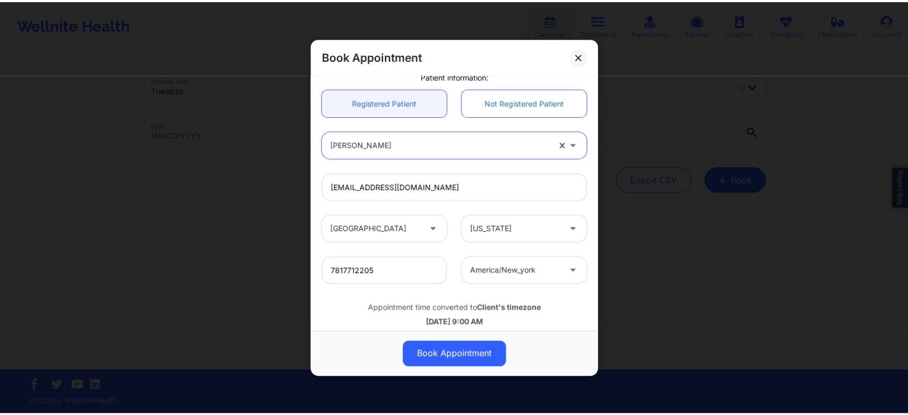
scroll to position [301, 0]
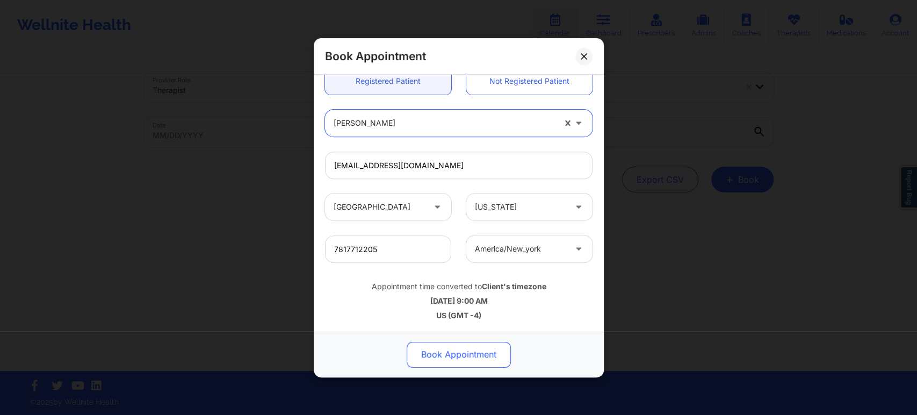
click at [470, 347] on button "Book Appointment" at bounding box center [459, 354] width 104 height 26
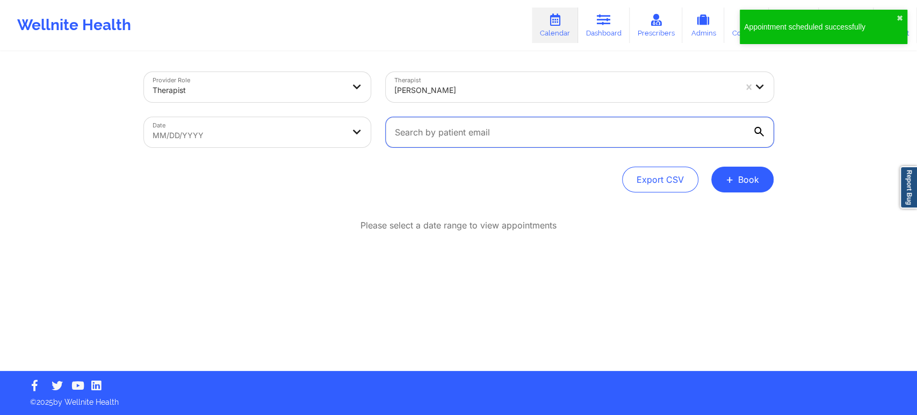
click at [528, 132] on input "text" at bounding box center [580, 132] width 388 height 30
paste input "[EMAIL_ADDRESS][DOMAIN_NAME]"
type input "[EMAIL_ADDRESS][DOMAIN_NAME]"
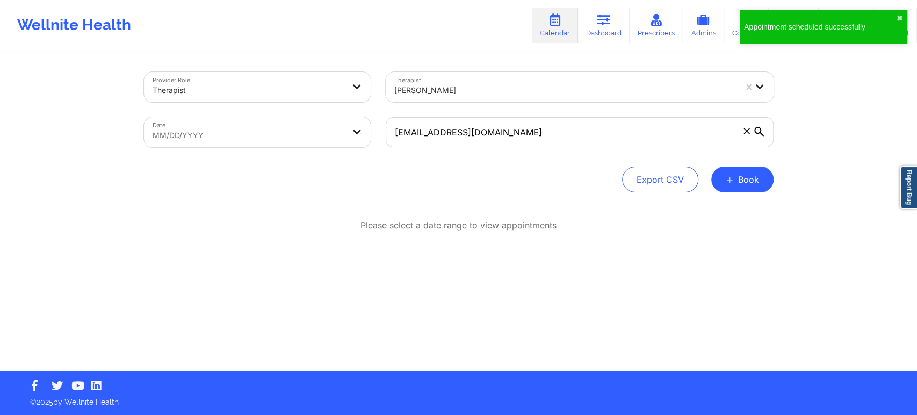
click at [325, 135] on body "Appointment scheduled successfully ✖︎ Wellnite Health Calendar Dashboard Prescr…" at bounding box center [458, 207] width 917 height 415
select select "2025-8"
select select "2025-9"
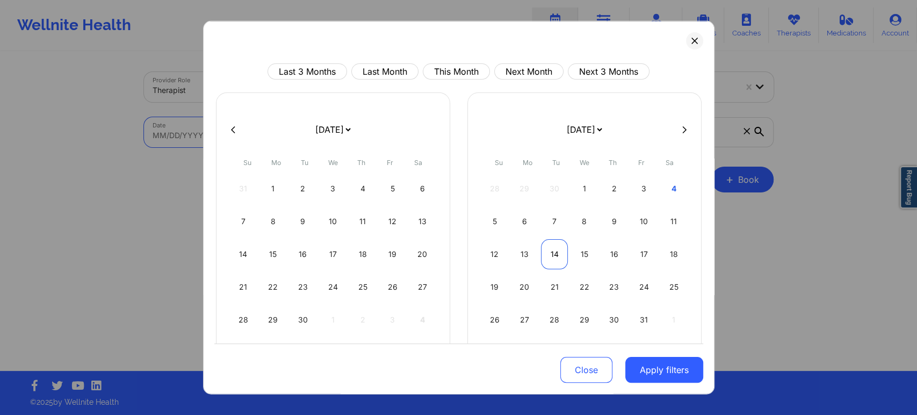
click at [557, 253] on div "14" at bounding box center [554, 254] width 27 height 30
select select "2025-9"
select select "2025-10"
select select "2025-9"
select select "2025-10"
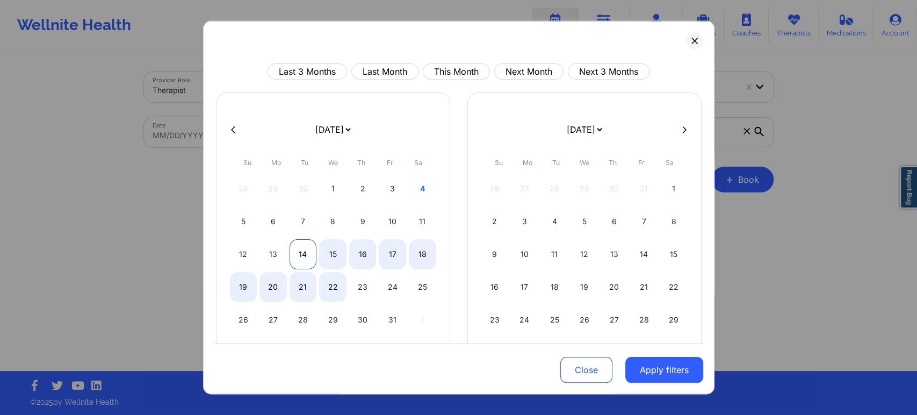
select select "2025-9"
select select "2025-10"
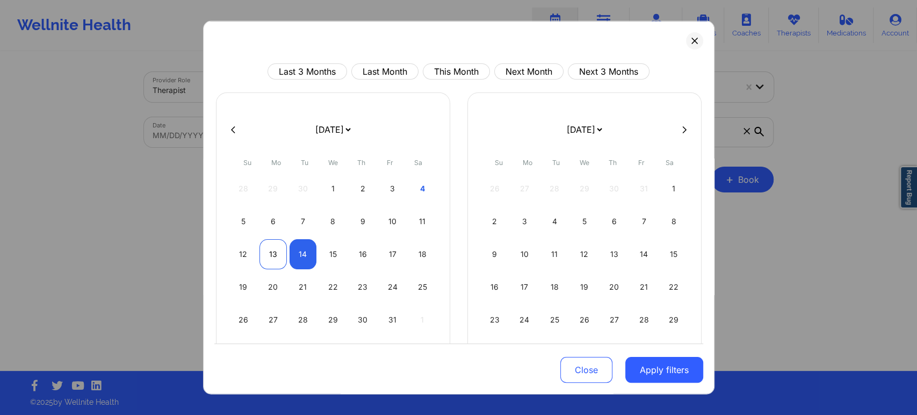
select select "2025-9"
select select "2025-10"
select select "2025-9"
select select "2025-10"
click at [322, 254] on div "15" at bounding box center [332, 254] width 27 height 30
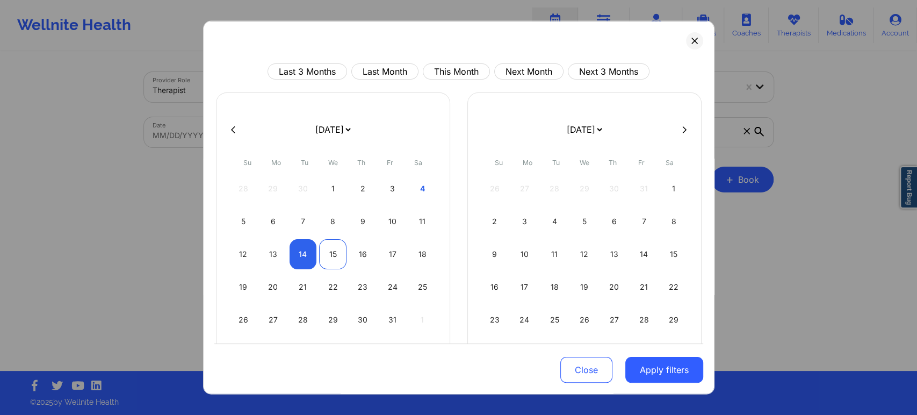
select select "2025-9"
select select "2025-10"
click at [676, 372] on button "Apply filters" at bounding box center [665, 370] width 78 height 26
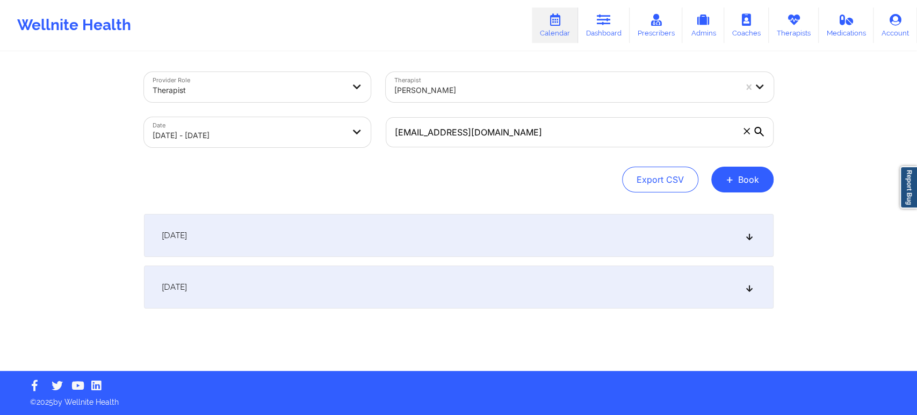
click at [661, 227] on div "October 14, 2025" at bounding box center [459, 235] width 630 height 43
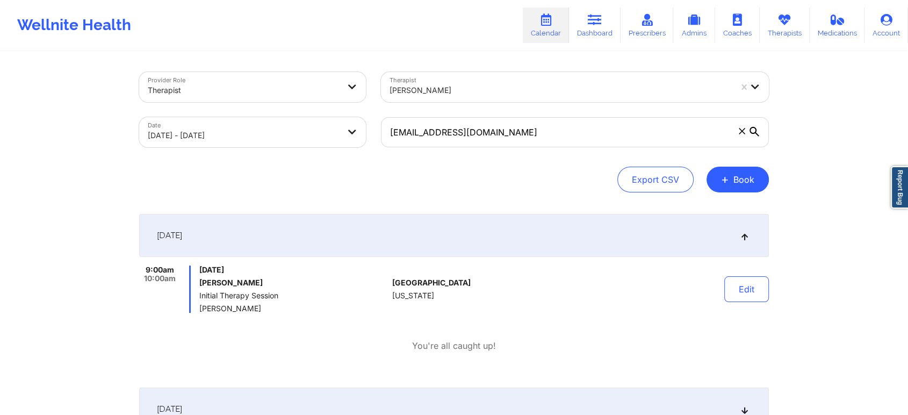
click at [661, 227] on div "October 14, 2025" at bounding box center [454, 235] width 630 height 43
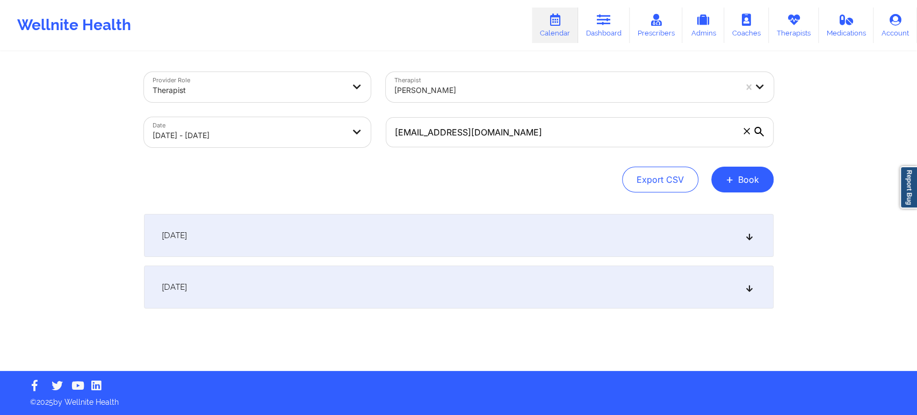
click at [554, 239] on div "October 14, 2025" at bounding box center [459, 235] width 630 height 43
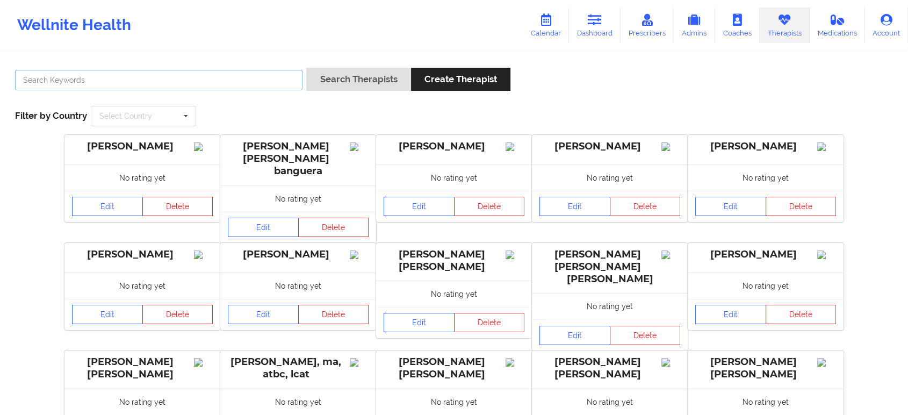
click at [152, 78] on input "text" at bounding box center [159, 80] width 288 height 20
paste input "Francisca Ogu"
click at [305, 78] on div "Francisca Ogu" at bounding box center [158, 83] width 295 height 31
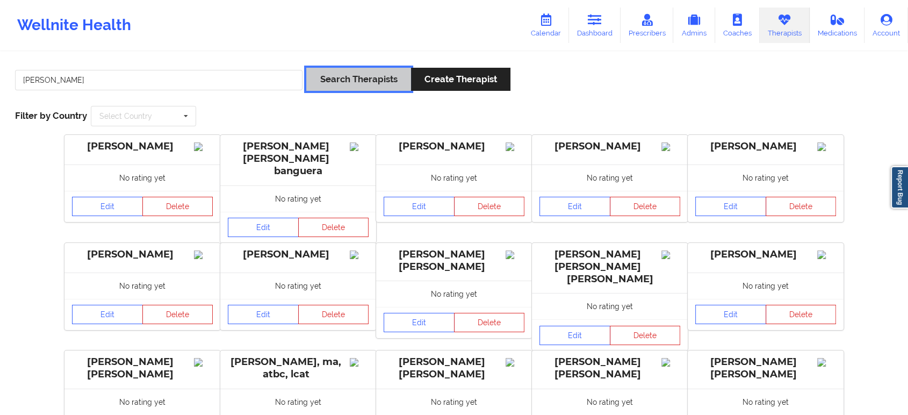
click at [341, 78] on button "Search Therapists" at bounding box center [358, 79] width 104 height 23
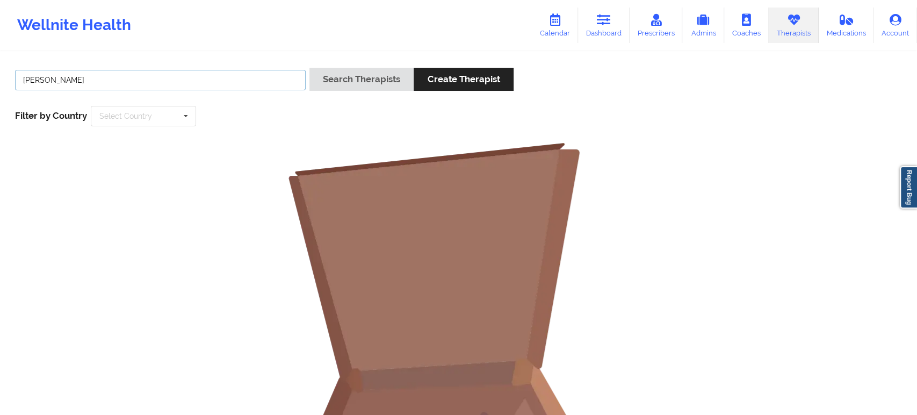
click at [257, 82] on input "Francisca Ogu" at bounding box center [160, 80] width 291 height 20
click at [310, 68] on button "Search Therapists" at bounding box center [362, 79] width 104 height 23
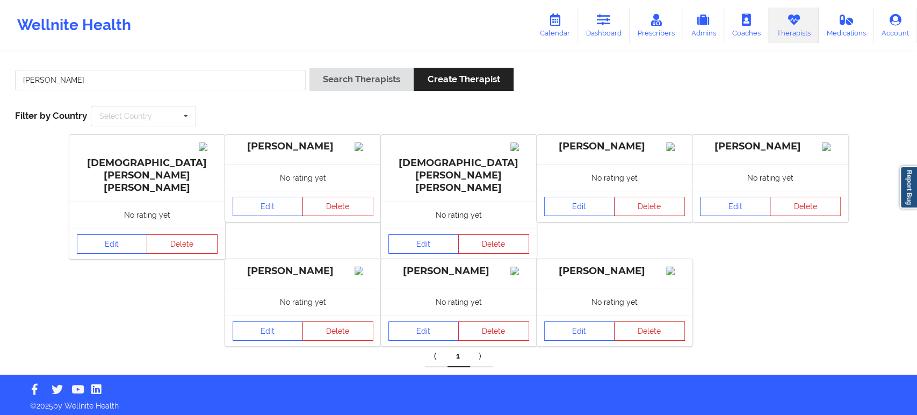
click at [622, 97] on div "Francisca Search Therapists Create Therapist" at bounding box center [458, 83] width 895 height 31
click at [210, 72] on input "Francisca" at bounding box center [160, 80] width 291 height 20
paste input "nelobethogu@yahoo.com"
type input "nelobethogu@yahoo.com"
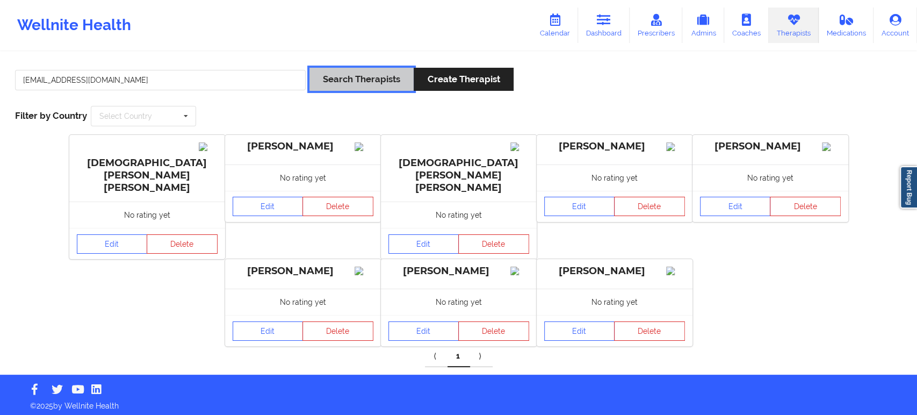
click at [349, 75] on button "Search Therapists" at bounding box center [362, 79] width 104 height 23
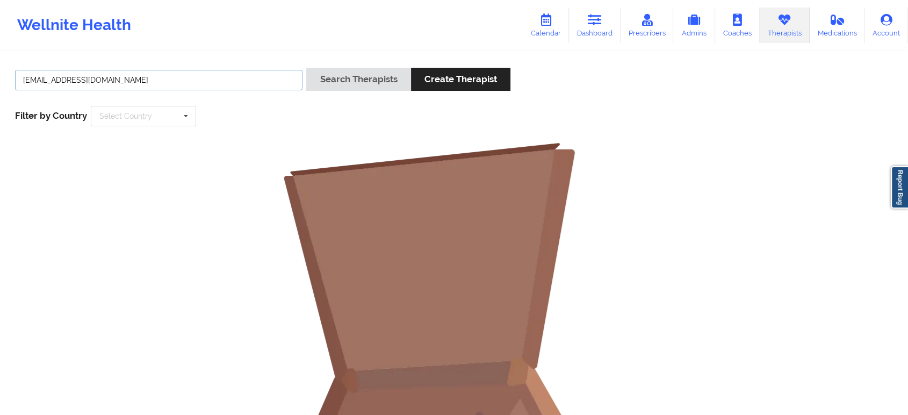
click at [174, 81] on input "nelobethogu@yahoo.com" at bounding box center [159, 80] width 288 height 20
paste input "Alicia Jones -"
type input "Alicia Jones"
click at [306, 68] on button "Search Therapists" at bounding box center [358, 79] width 104 height 23
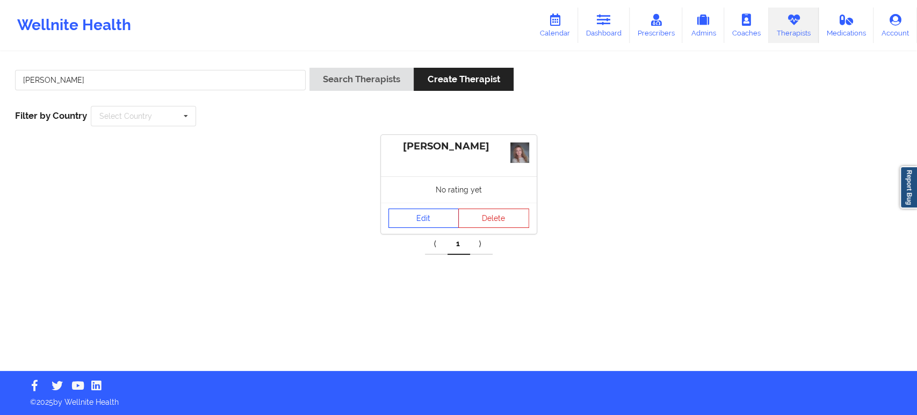
click at [417, 219] on link "Edit" at bounding box center [424, 218] width 71 height 19
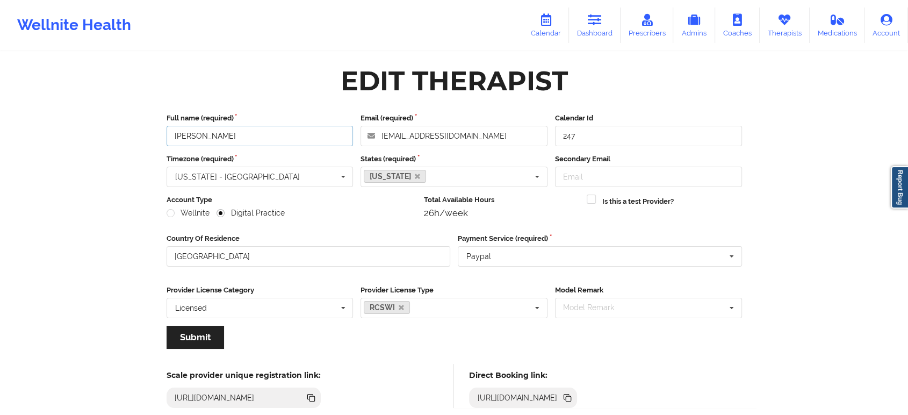
click at [277, 143] on input "Alicia Jones" at bounding box center [260, 136] width 187 height 20
click at [571, 396] on icon at bounding box center [568, 398] width 5 height 5
click at [778, 18] on icon at bounding box center [785, 20] width 14 height 12
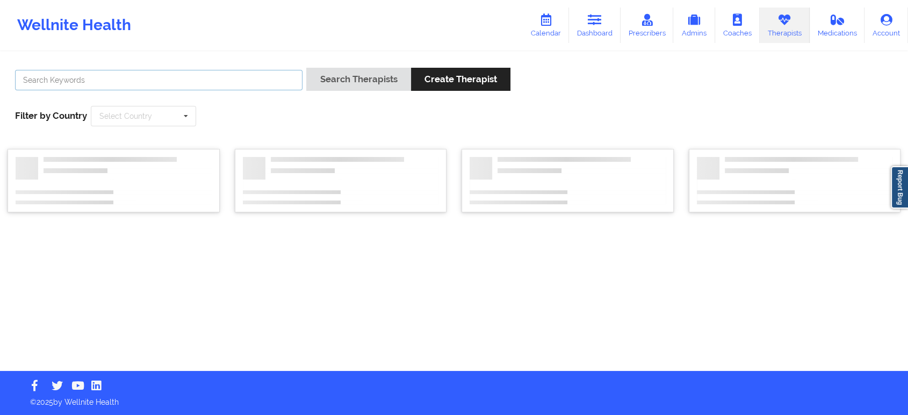
click at [265, 80] on input "text" at bounding box center [159, 80] width 288 height 20
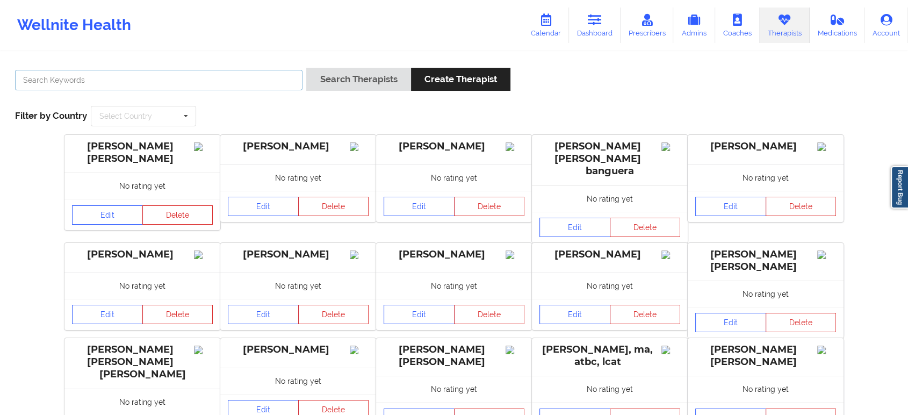
paste input "Mashonda"
type input "Mashonda Waddell"
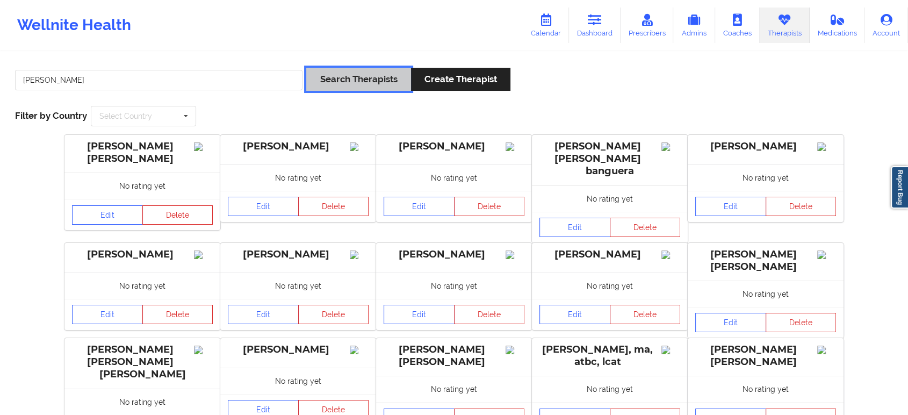
click at [383, 78] on button "Search Therapists" at bounding box center [358, 79] width 104 height 23
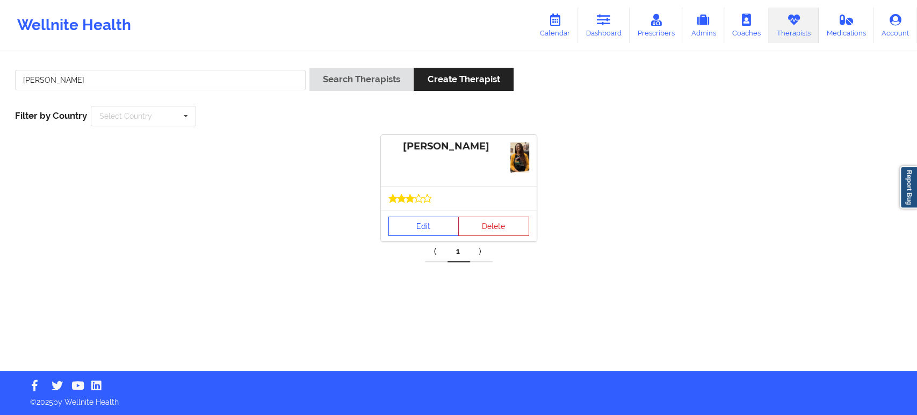
click at [417, 224] on link "Edit" at bounding box center [424, 226] width 71 height 19
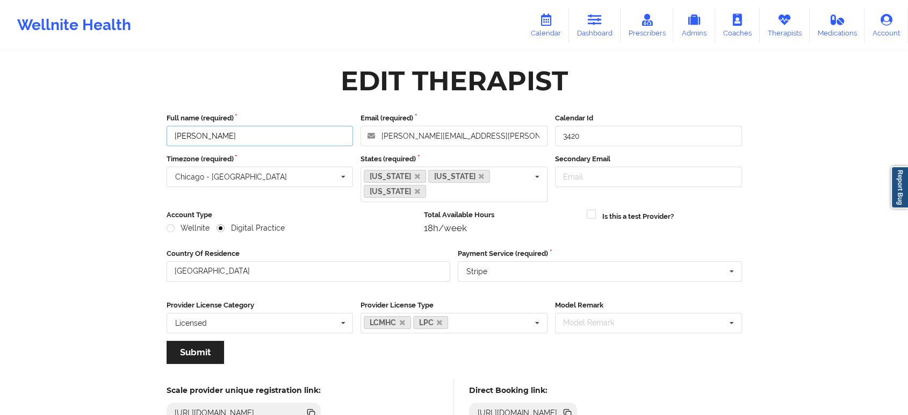
click at [286, 135] on input "Mashonda Waddell" at bounding box center [260, 136] width 187 height 20
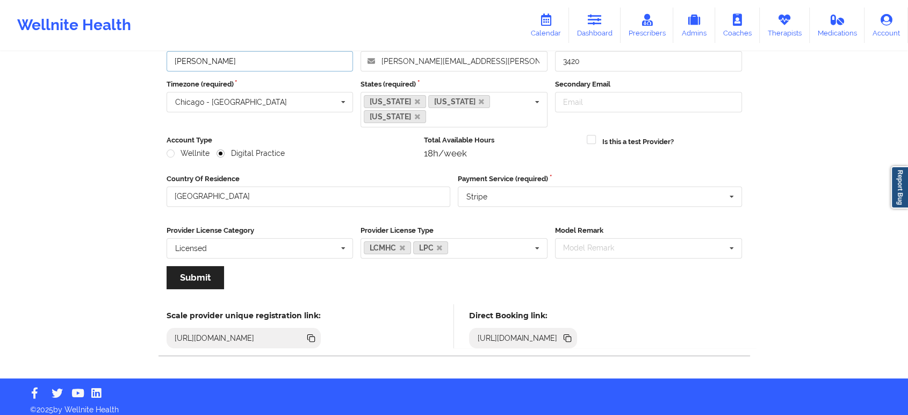
scroll to position [81, 0]
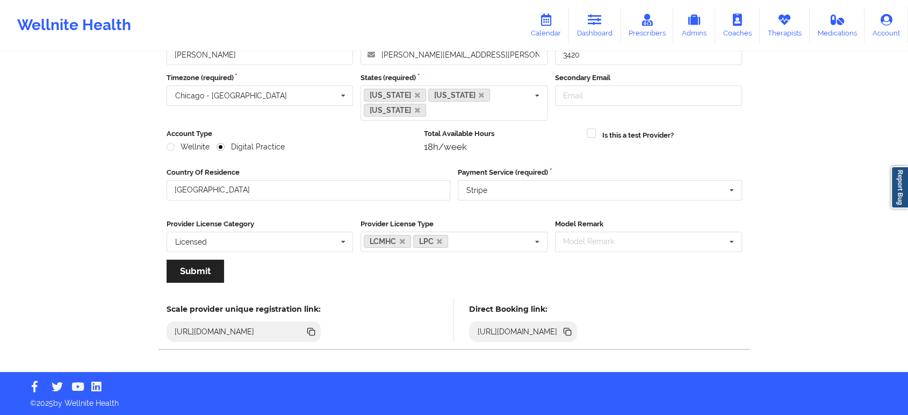
click at [571, 331] on icon at bounding box center [568, 332] width 5 height 5
click at [571, 330] on icon at bounding box center [568, 332] width 5 height 5
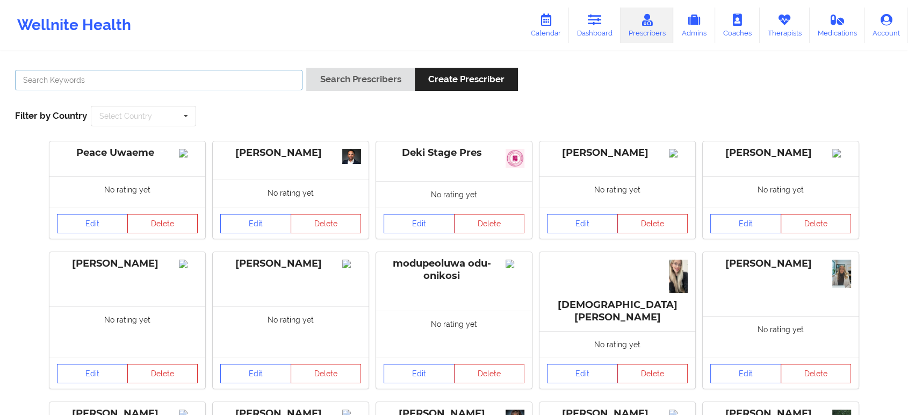
click at [241, 82] on input "text" at bounding box center [159, 80] width 288 height 20
paste input "[PERSON_NAME] -"
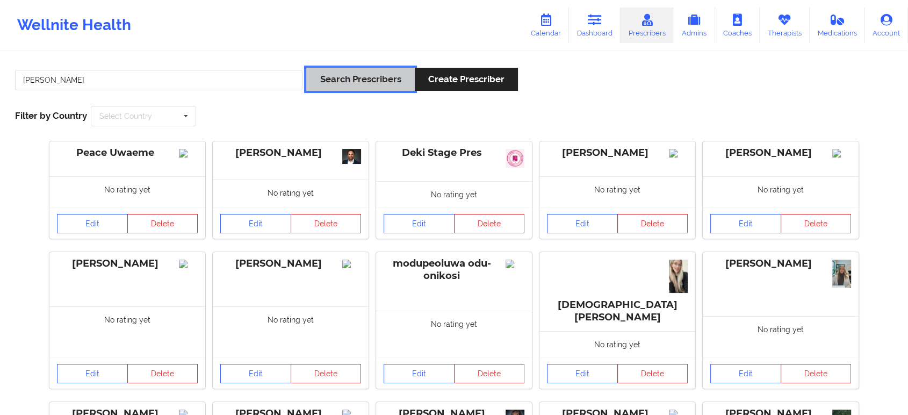
click at [334, 80] on button "Search Prescribers" at bounding box center [360, 79] width 108 height 23
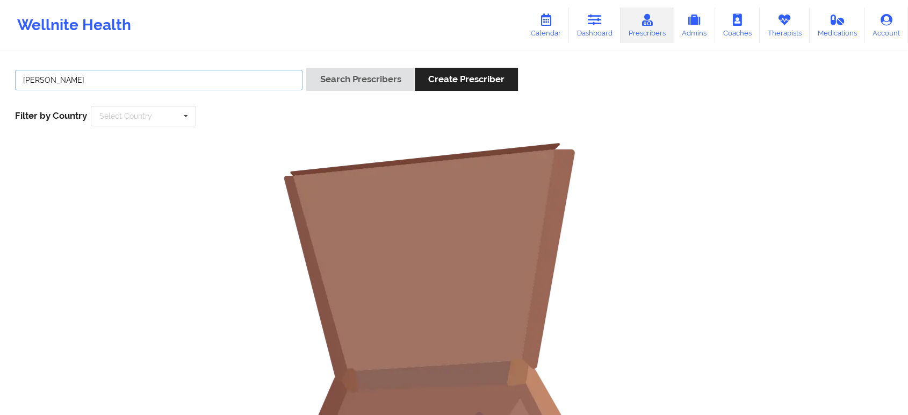
click at [277, 81] on input "[PERSON_NAME]" at bounding box center [159, 80] width 288 height 20
type input "[PERSON_NAME]"
click at [343, 80] on button "Search Prescribers" at bounding box center [360, 79] width 108 height 23
